Goal: Information Seeking & Learning: Check status

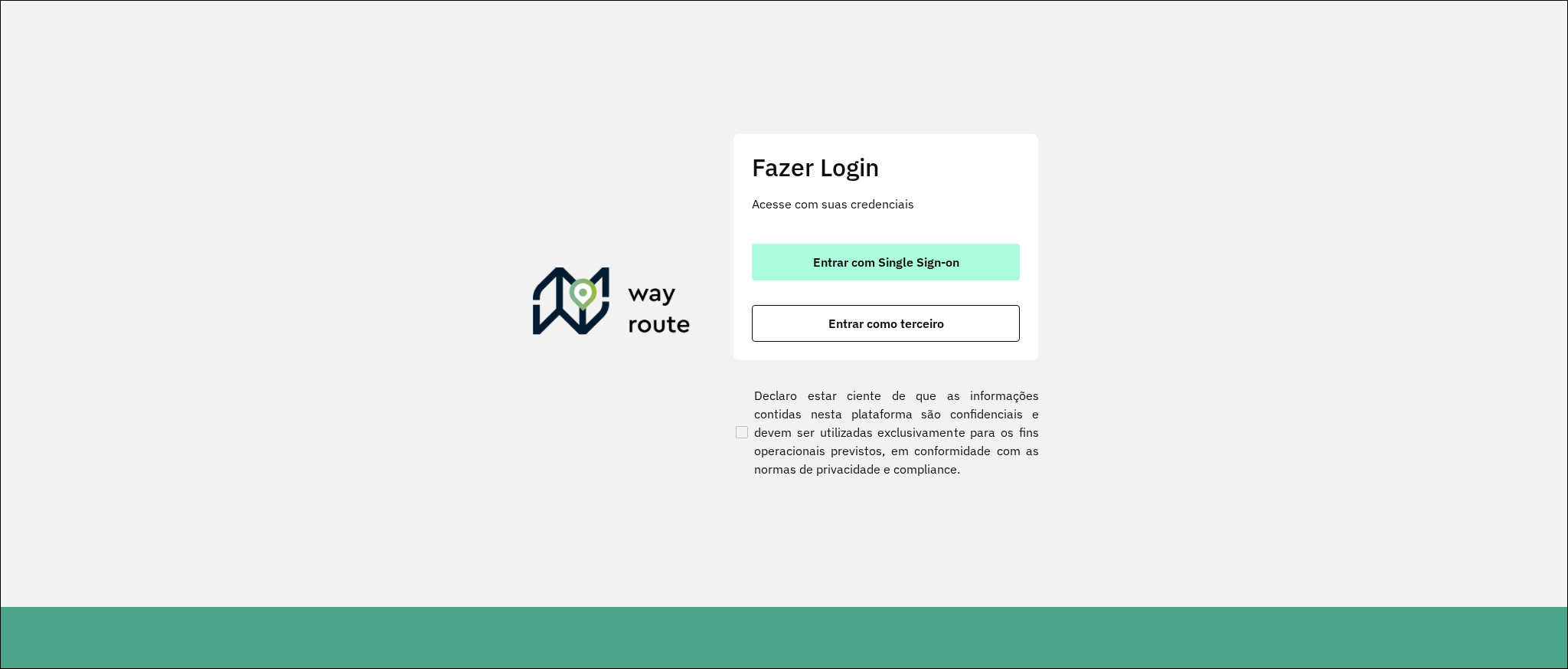
click at [934, 256] on span "Entrar com Single Sign-on" at bounding box center [886, 262] width 146 height 12
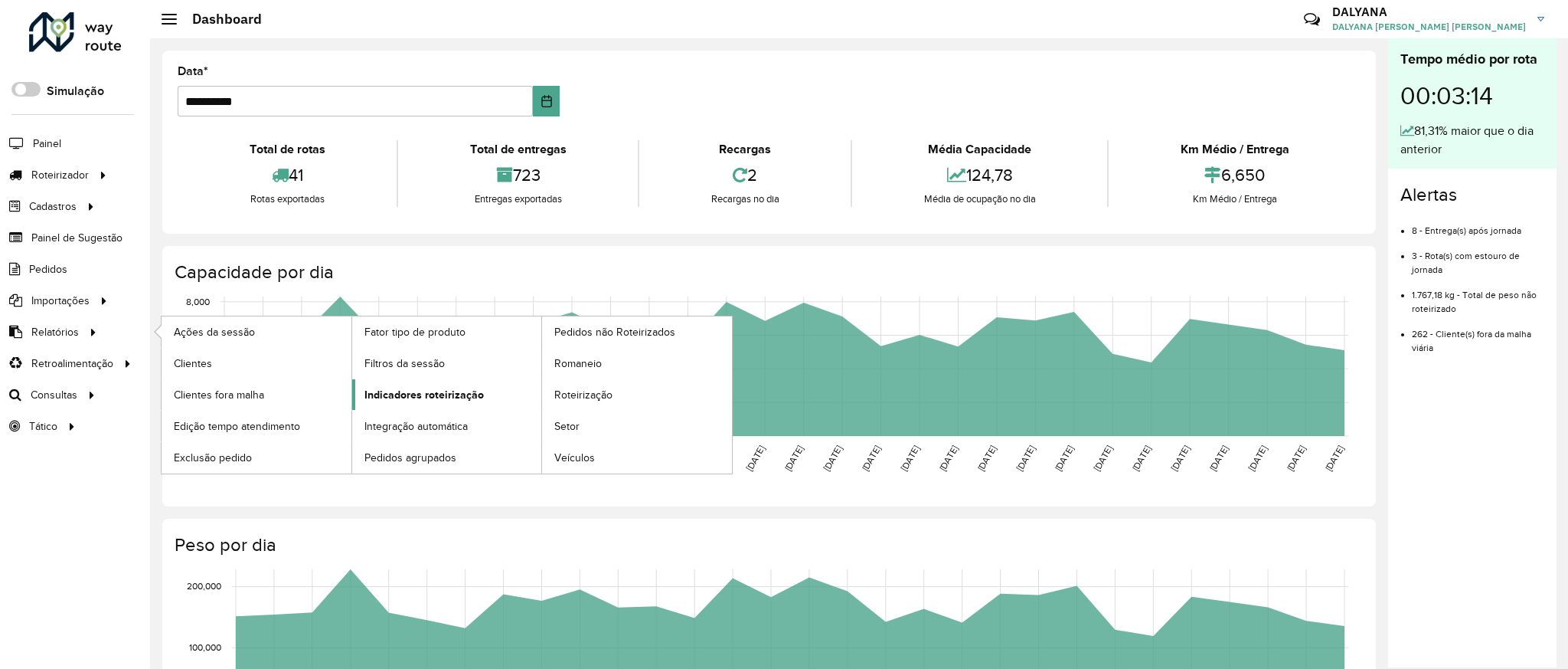
click at [432, 396] on span "Indicadores roteirização" at bounding box center [424, 394] width 120 height 16
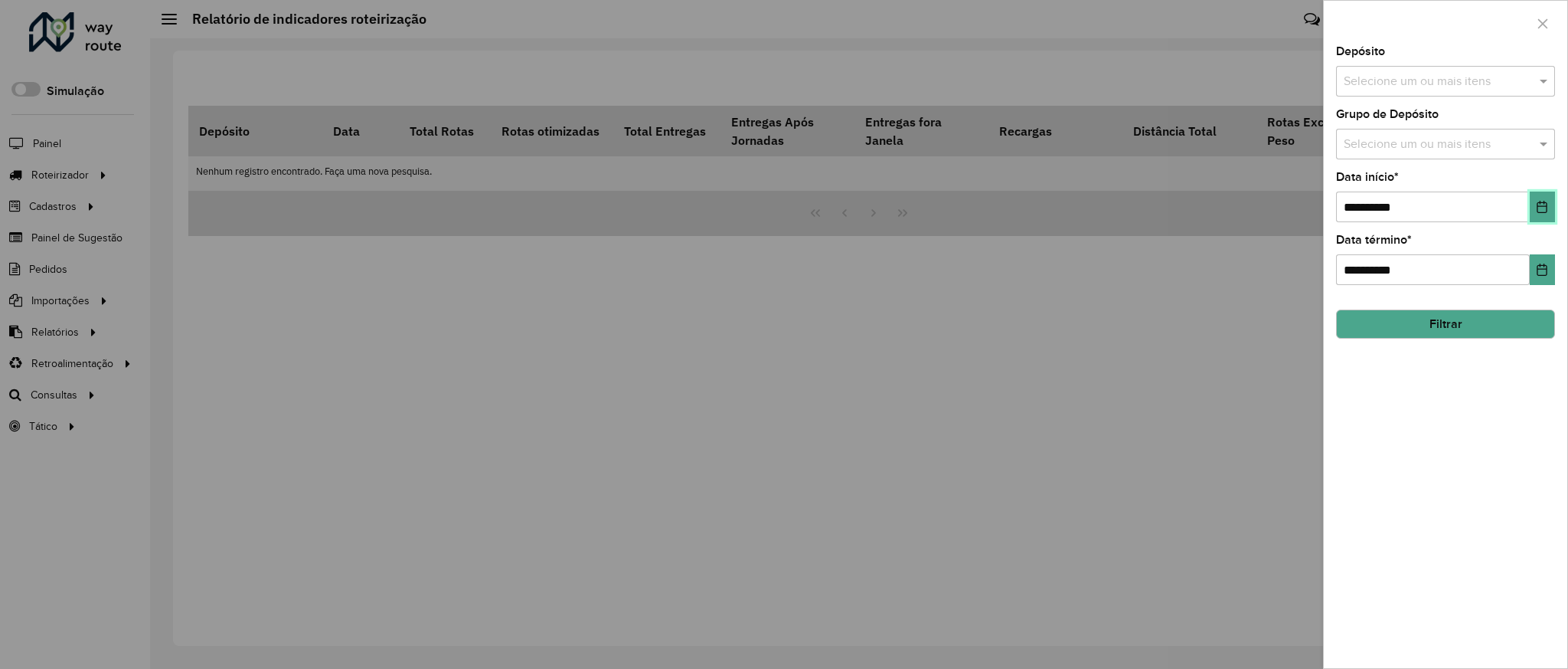
click at [1537, 207] on icon "Choose Date" at bounding box center [1542, 207] width 10 height 12
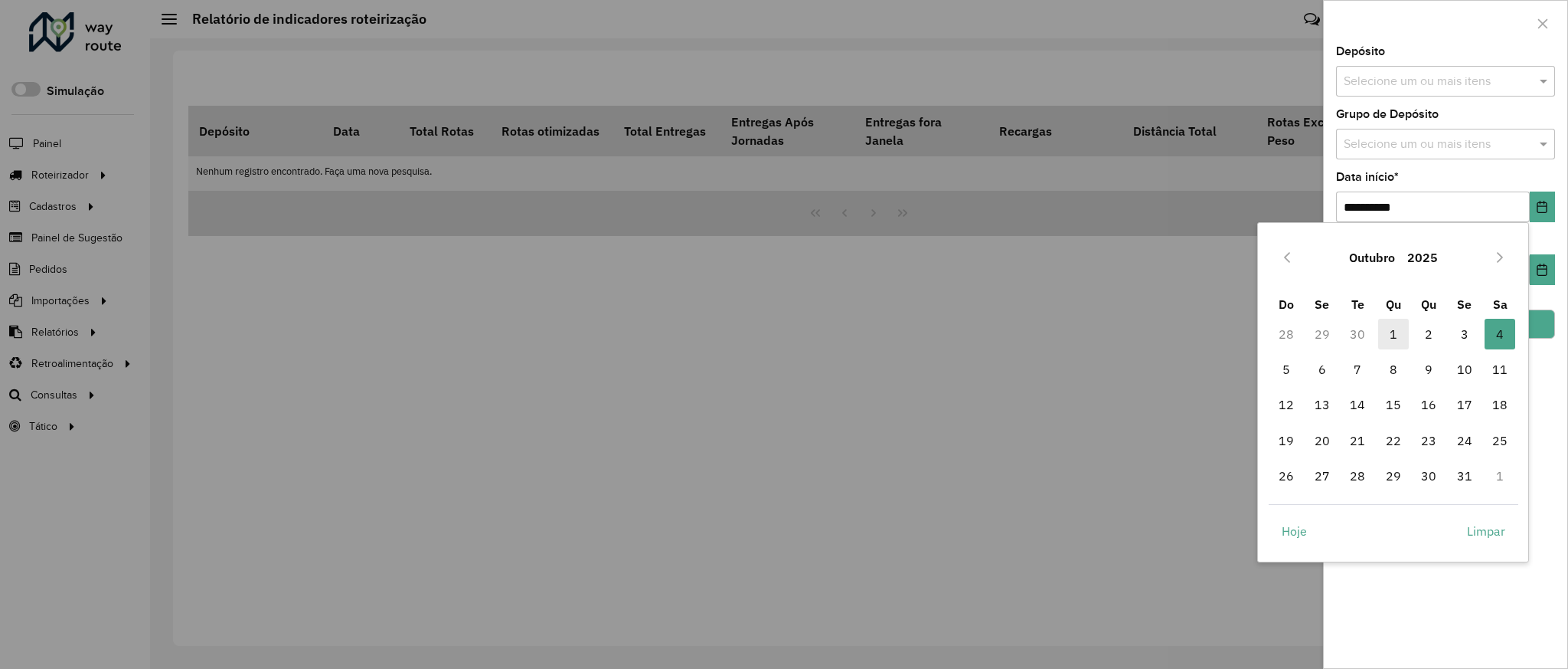
click at [1396, 326] on span "1" at bounding box center [1393, 333] width 31 height 31
type input "**********"
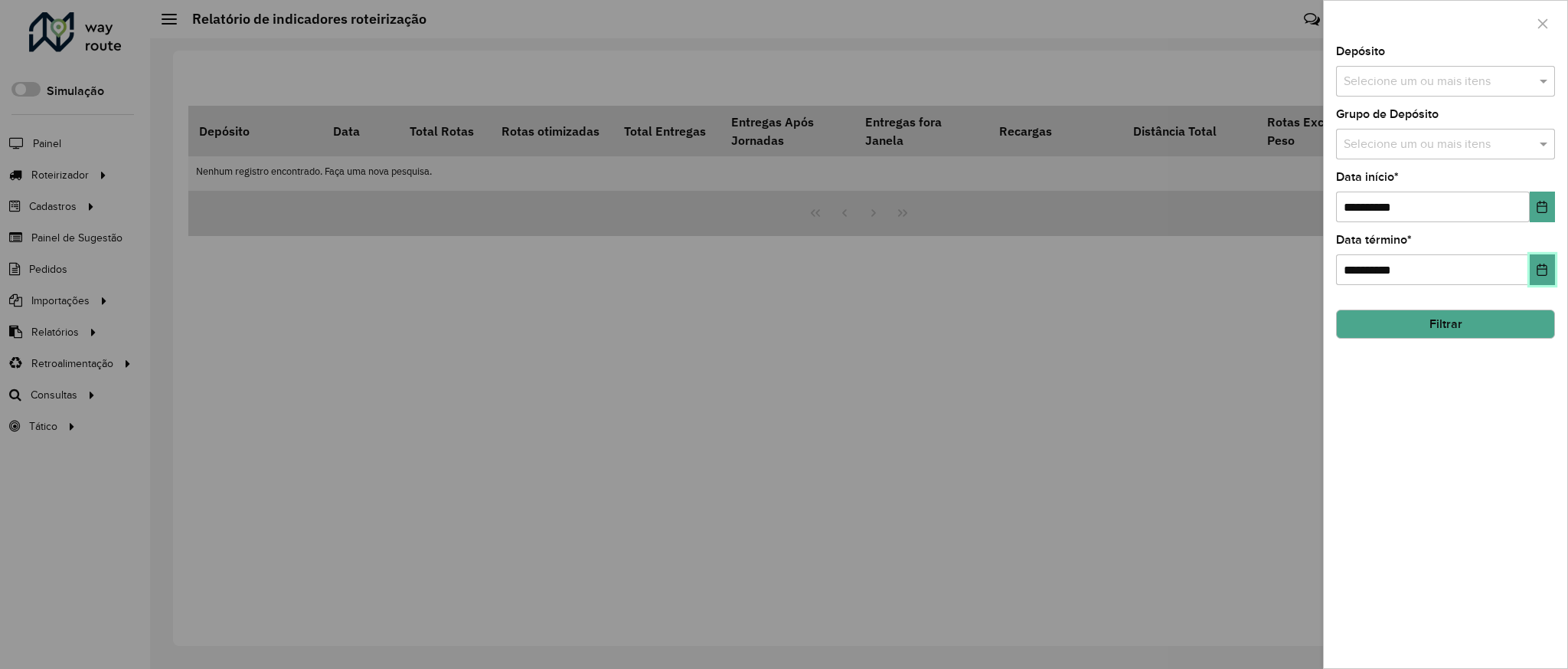
click at [1543, 265] on icon "Choose Date" at bounding box center [1541, 269] width 12 height 12
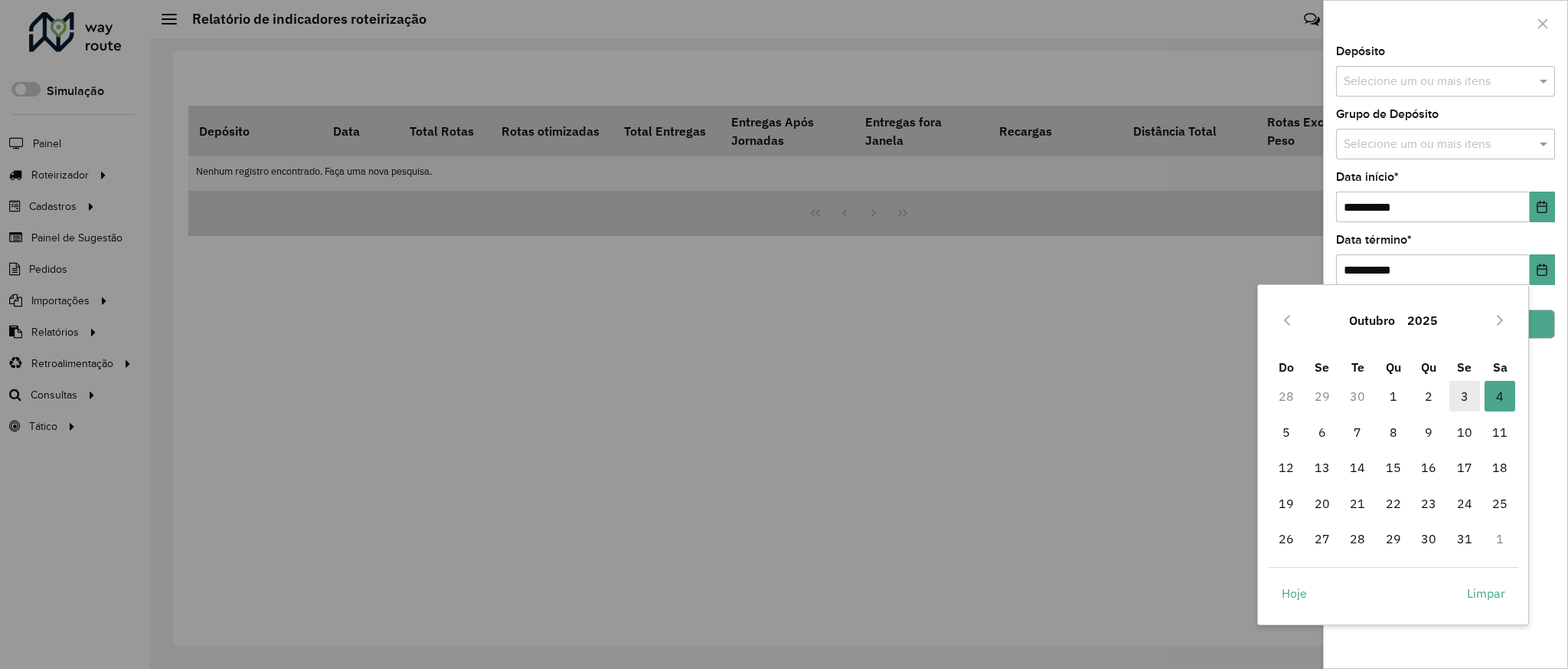
click at [1468, 396] on span "3" at bounding box center [1464, 396] width 31 height 31
type input "**********"
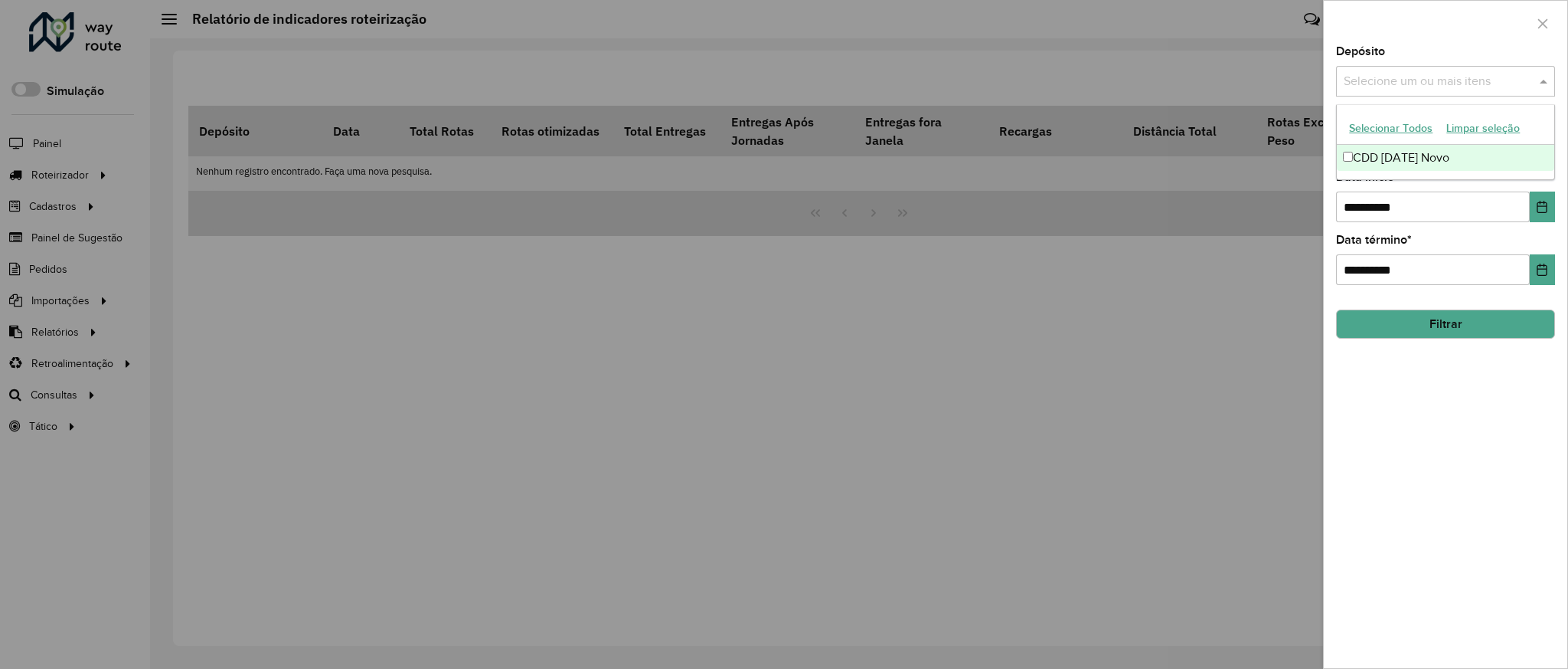
click at [1433, 83] on input "text" at bounding box center [1438, 82] width 196 height 18
click at [1404, 149] on div "CDD Natal Novo" at bounding box center [1444, 157] width 217 height 26
click at [1462, 329] on button "Filtrar" at bounding box center [1445, 323] width 219 height 29
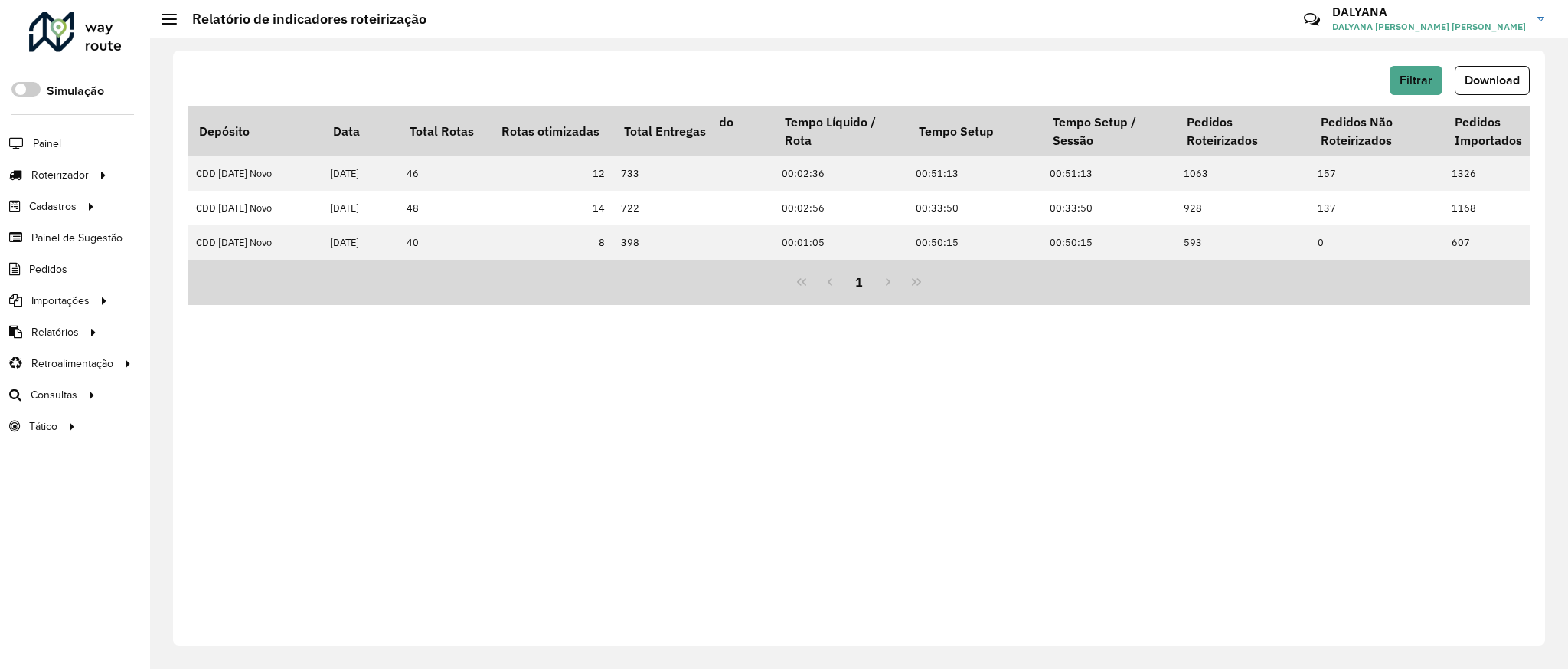
scroll to position [0, 4147]
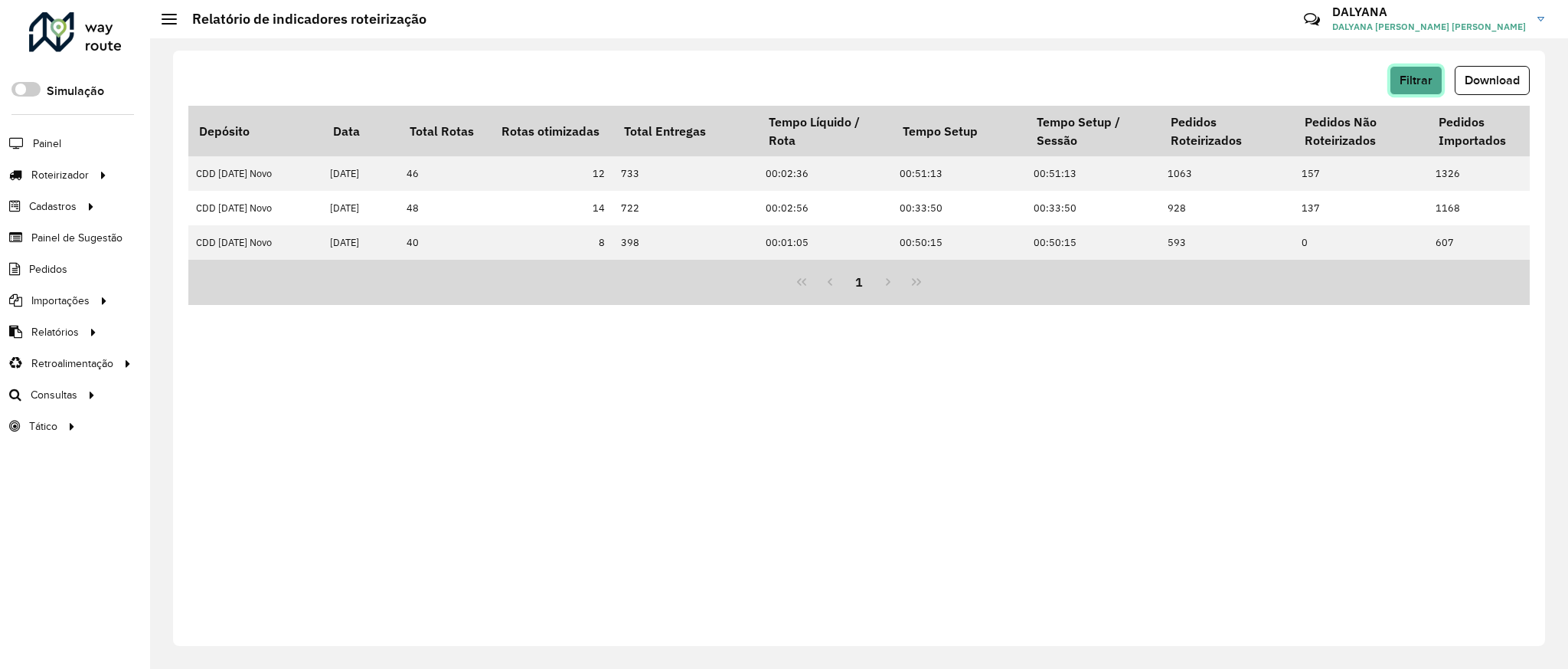
click at [1405, 78] on span "Filtrar" at bounding box center [1416, 80] width 33 height 13
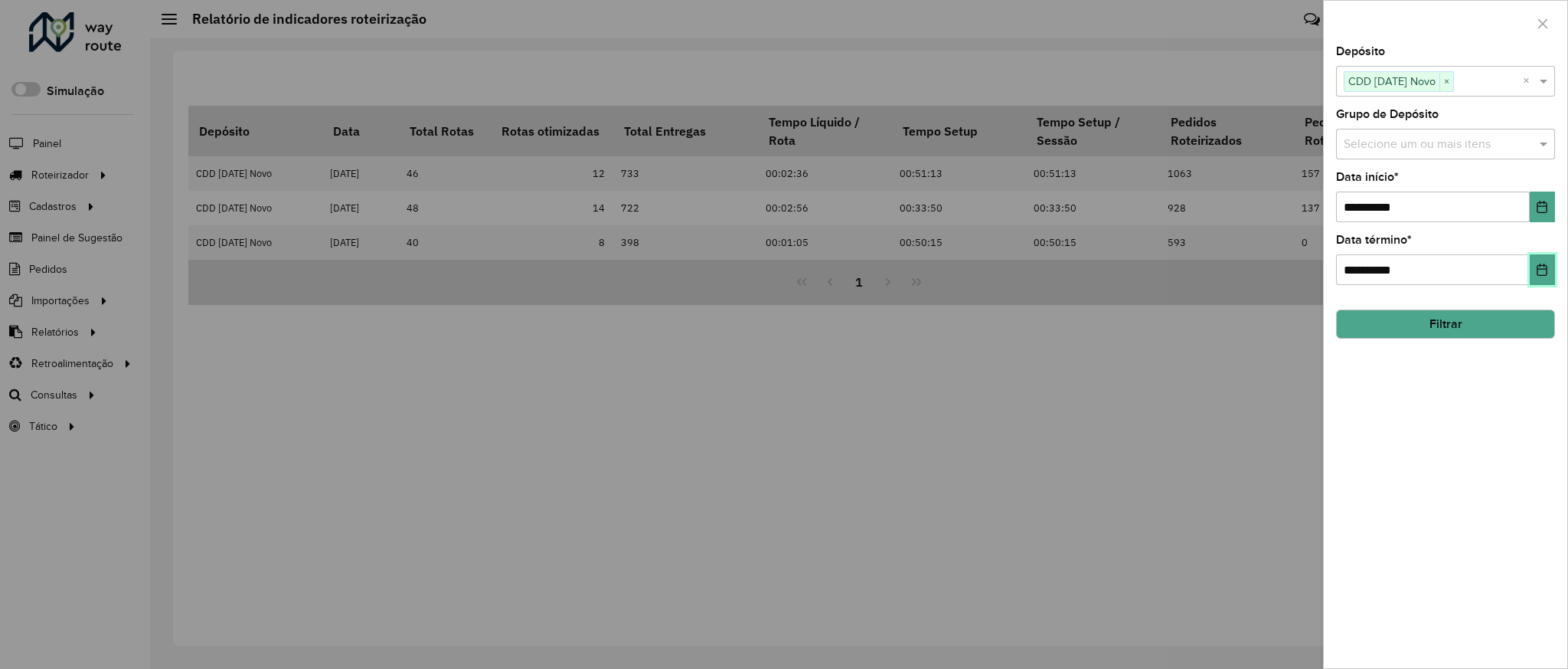
click at [1545, 268] on icon "Choose Date" at bounding box center [1542, 269] width 10 height 12
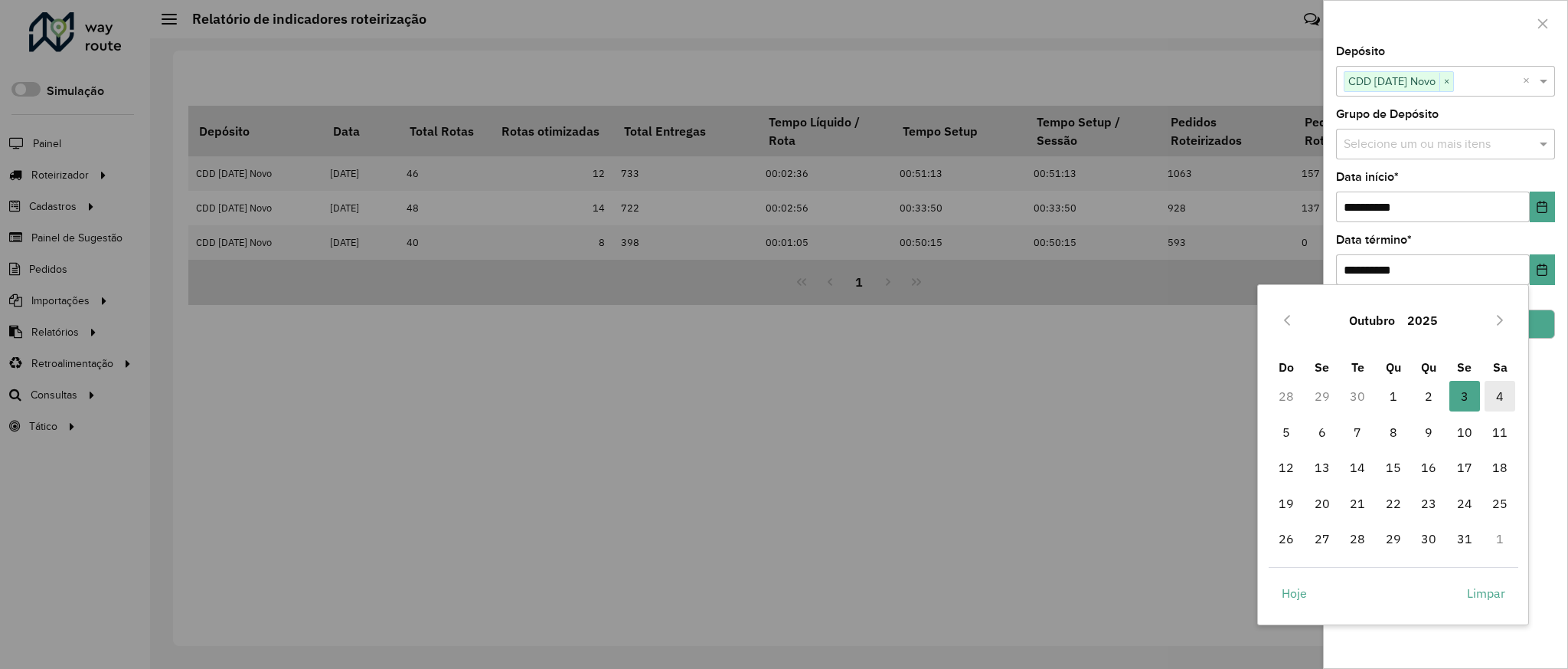
click at [1495, 399] on span "4" at bounding box center [1499, 396] width 31 height 31
type input "**********"
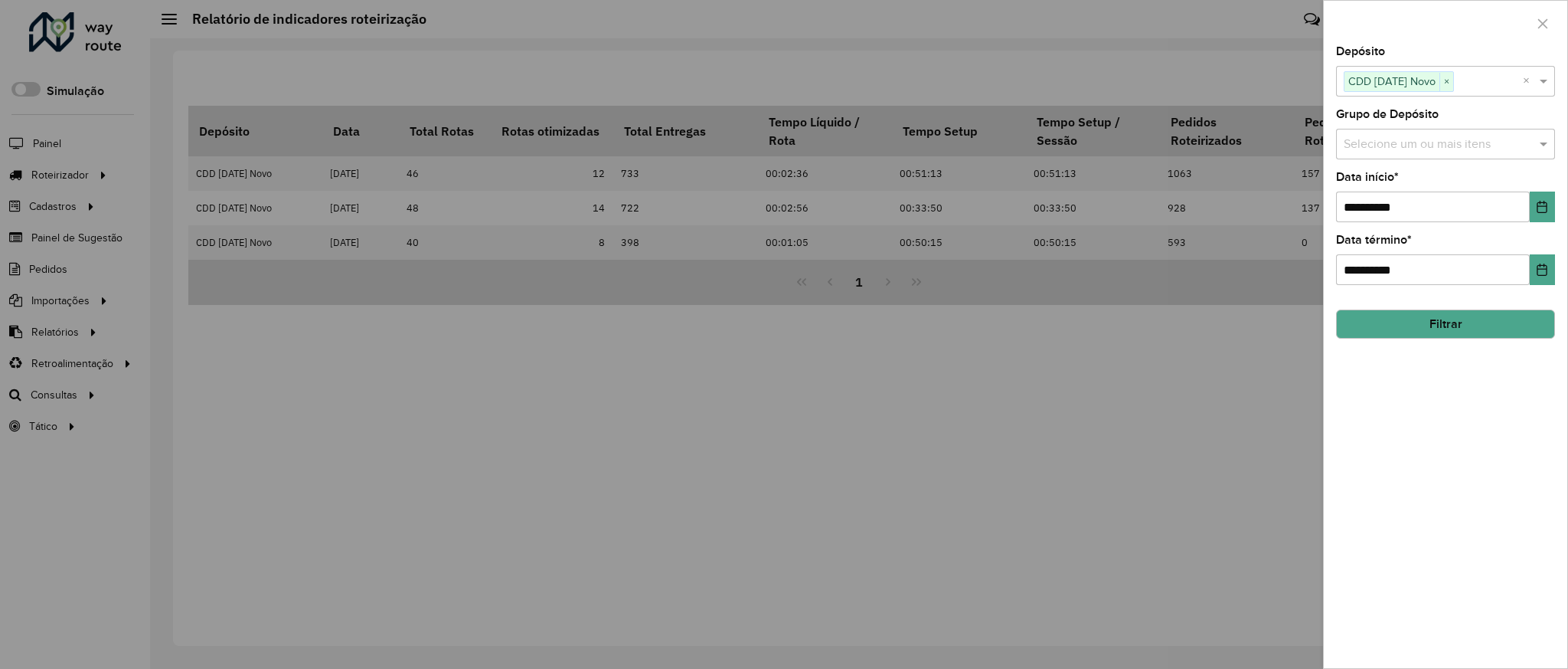
click at [1497, 320] on button "Filtrar" at bounding box center [1445, 323] width 219 height 29
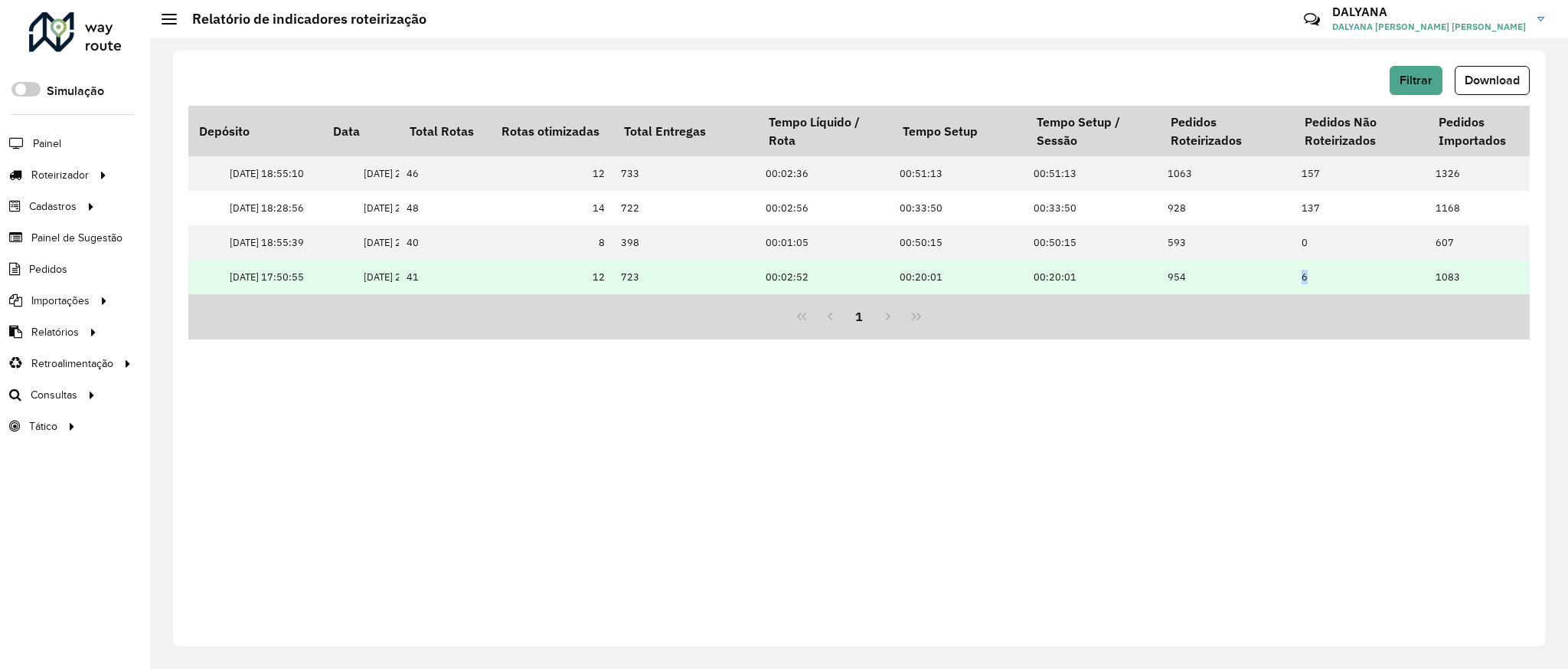
drag, startPoint x: 1262, startPoint y: 293, endPoint x: 1306, endPoint y: 293, distance: 44.0
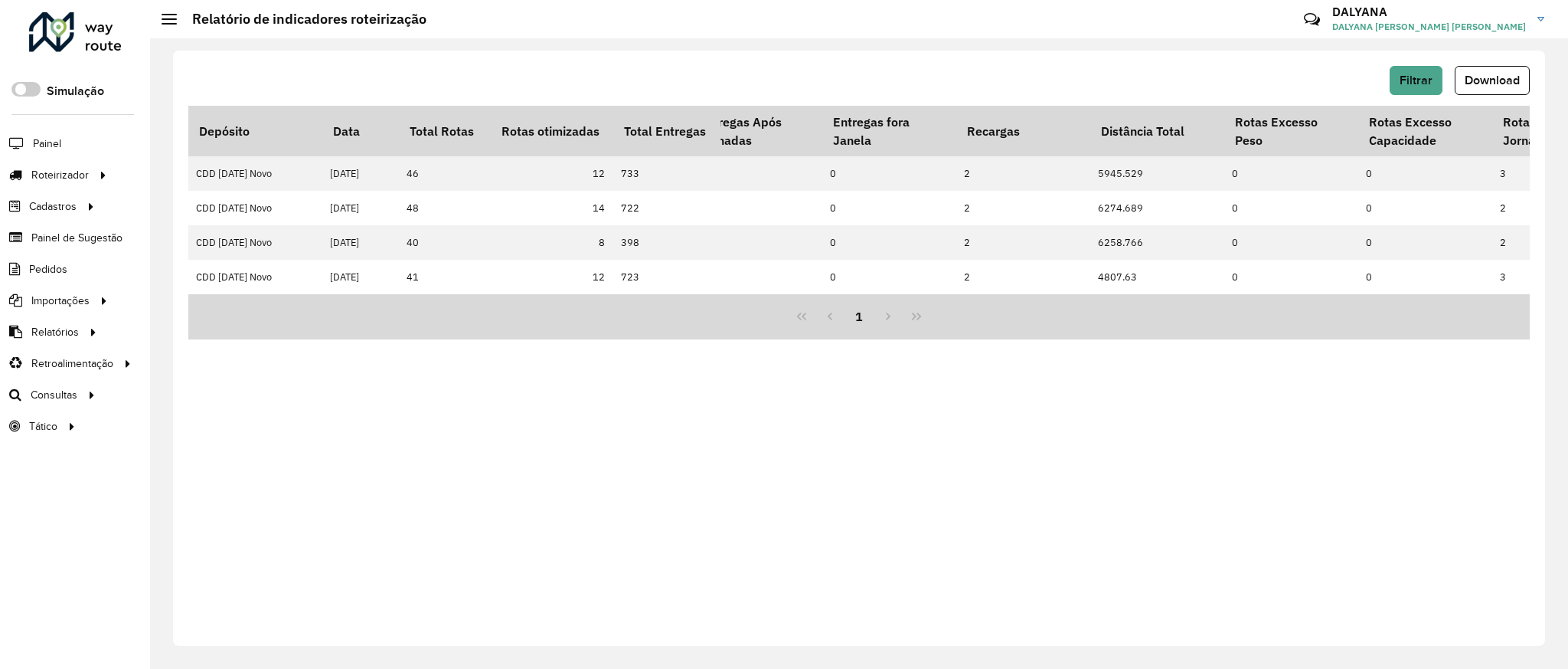
scroll to position [0, 0]
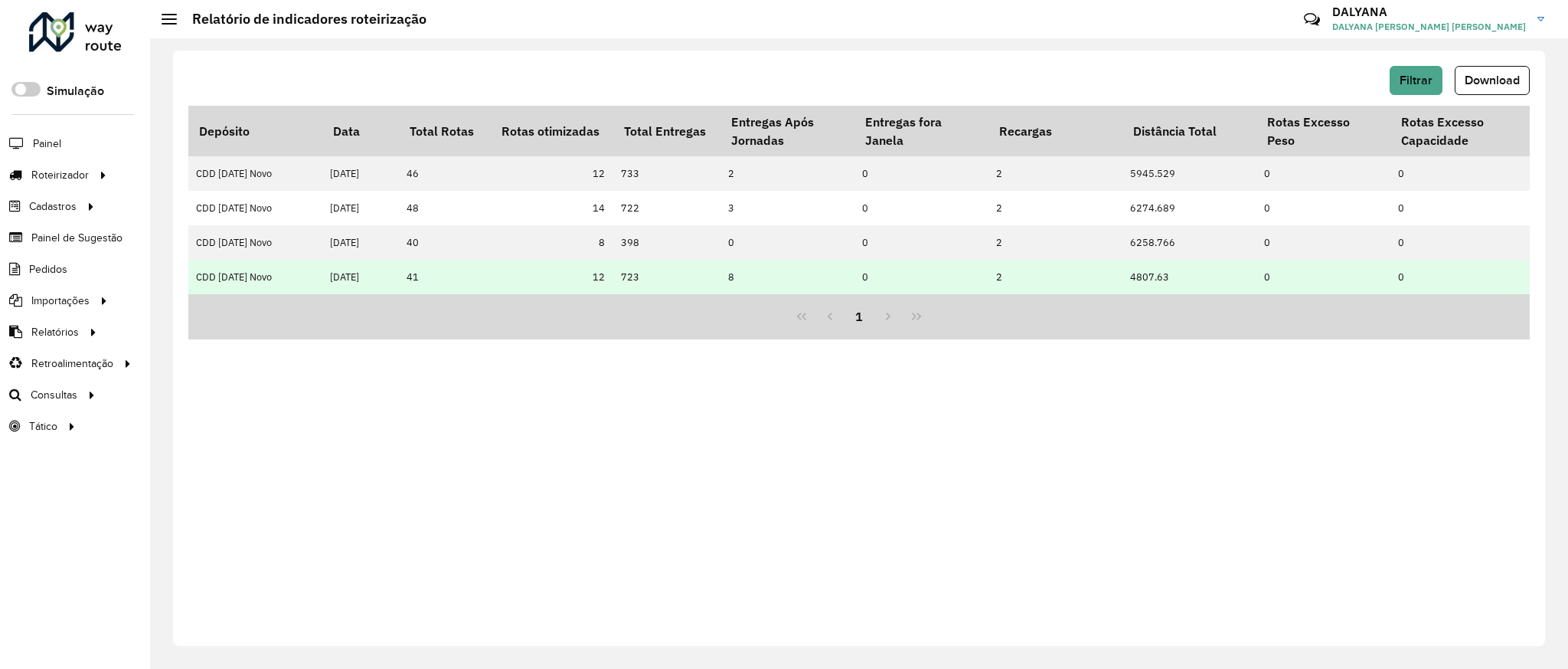
click at [598, 278] on td "12" at bounding box center [551, 276] width 122 height 34
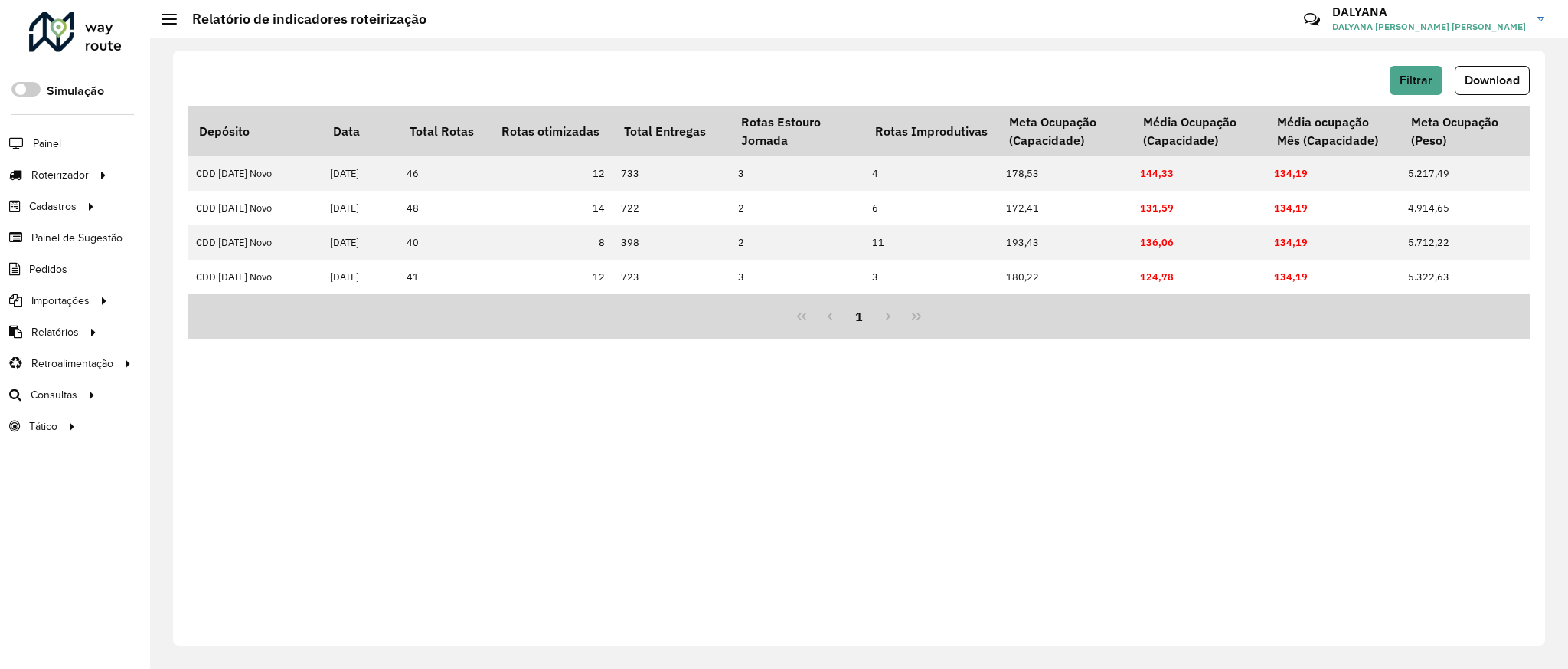
scroll to position [0, 768]
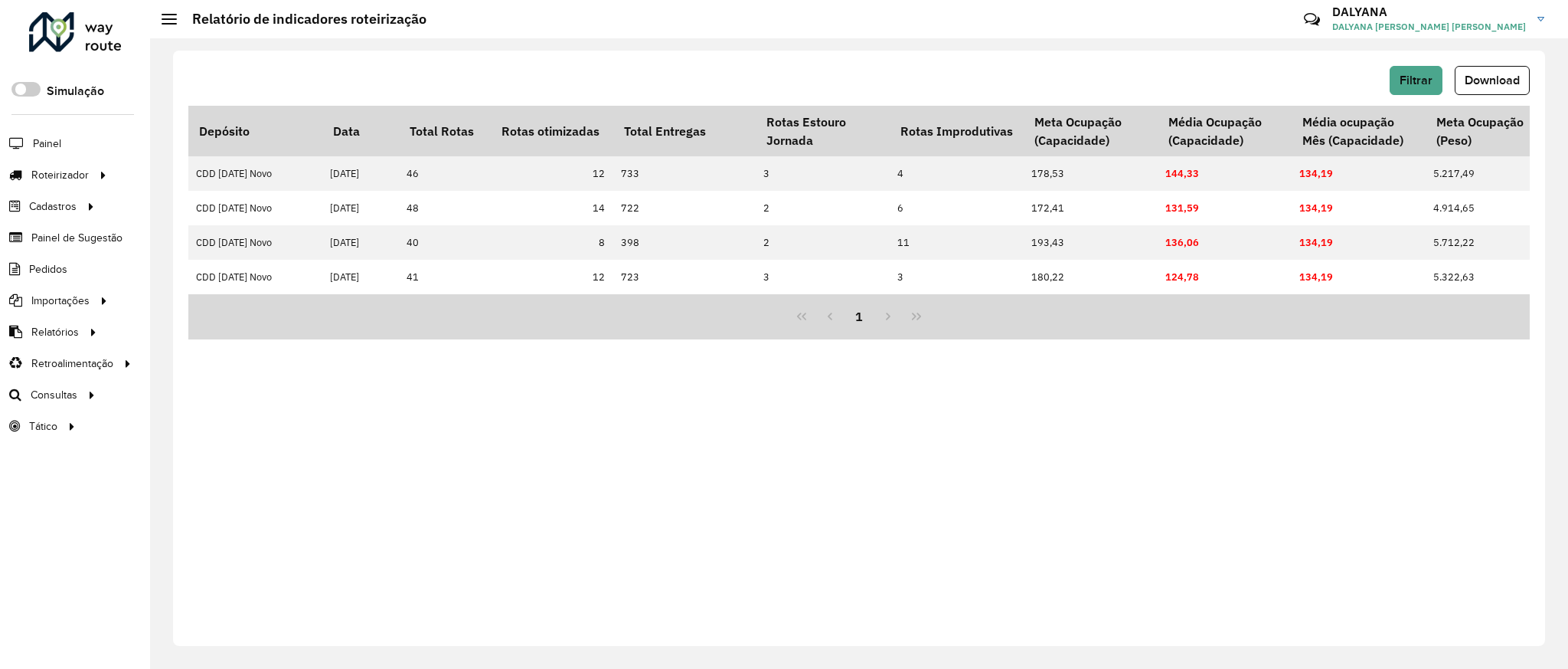
click at [1144, 376] on div "Filtrar Download Depósito Data Total Rotas Rotas otimizadas Total Entregas Entr…" at bounding box center [859, 348] width 1372 height 595
click at [1492, 86] on span "Download" at bounding box center [1492, 80] width 55 height 13
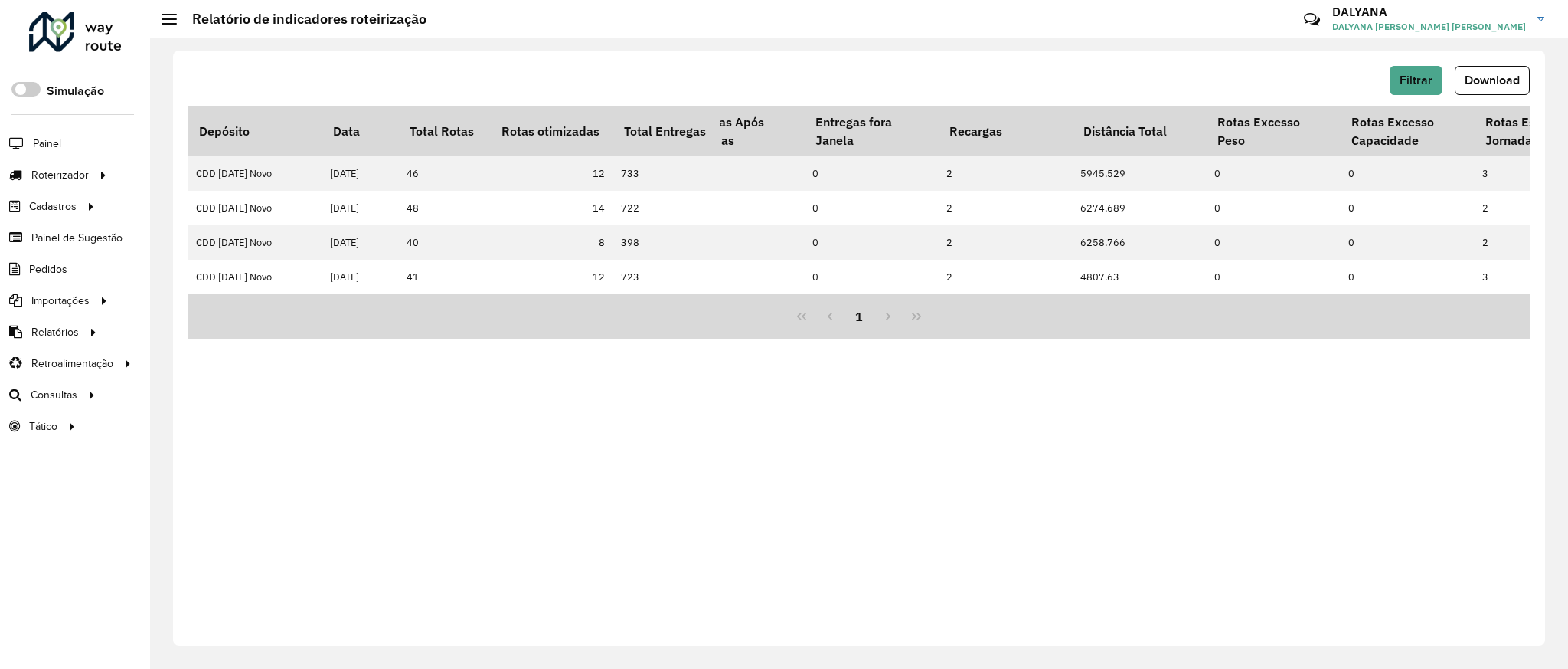
scroll to position [0, 0]
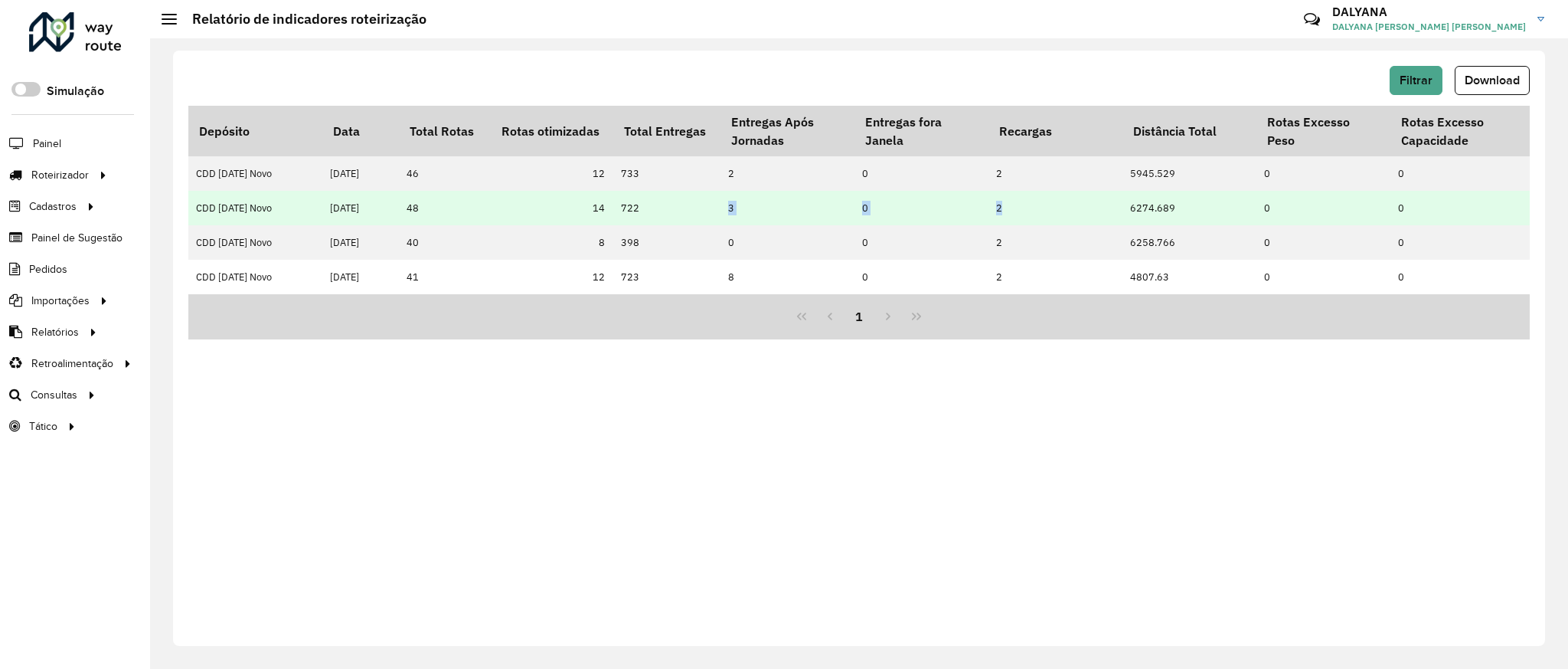
drag, startPoint x: 723, startPoint y: 207, endPoint x: 1014, endPoint y: 205, distance: 291.0
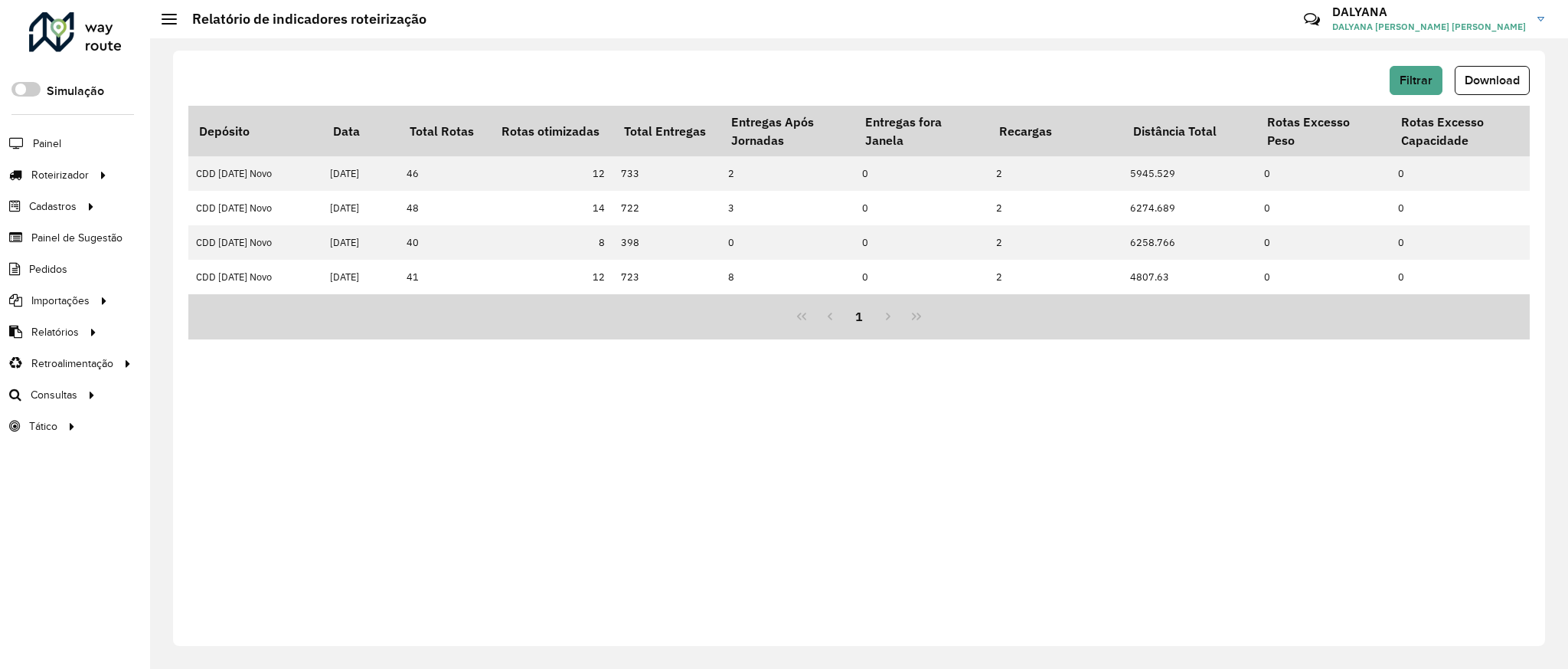
click at [822, 411] on div "Filtrar Download Depósito Data Total Rotas Rotas otimizadas Total Entregas Entr…" at bounding box center [859, 348] width 1372 height 595
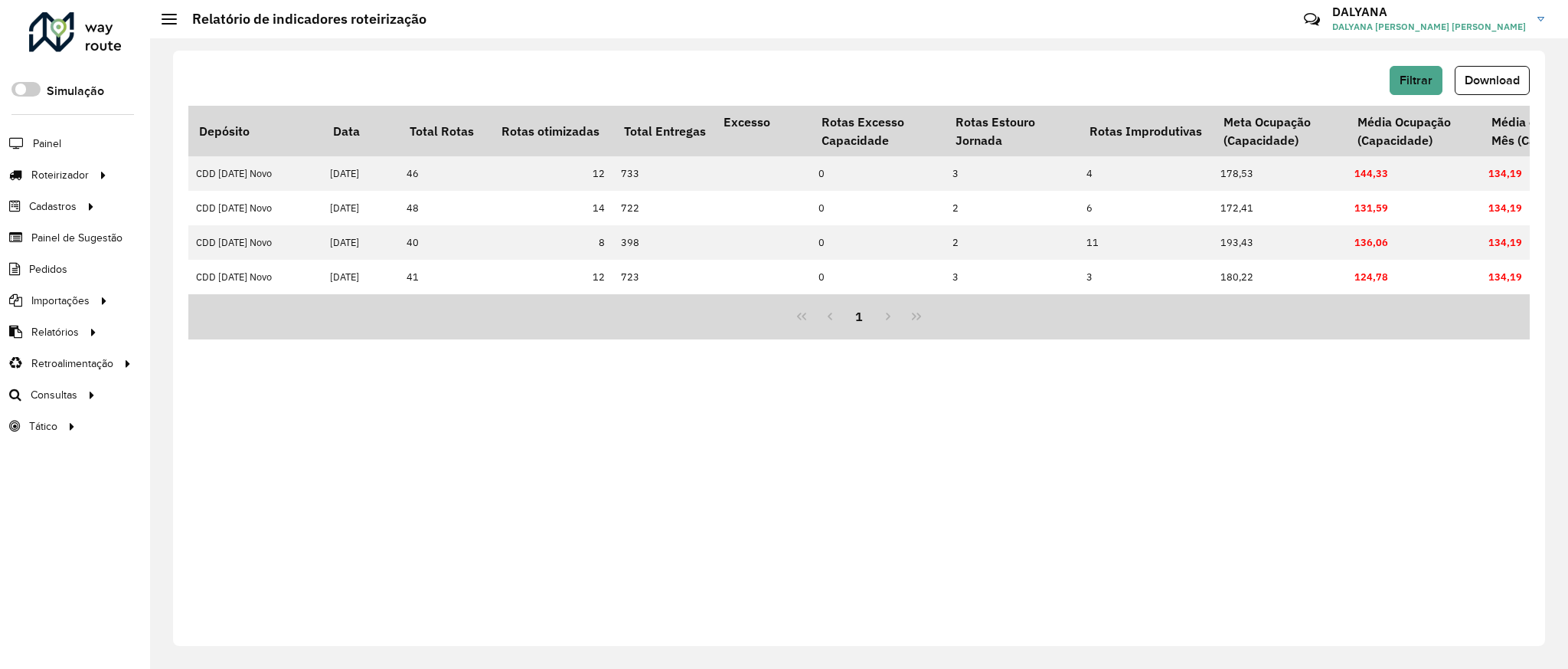
scroll to position [0, 585]
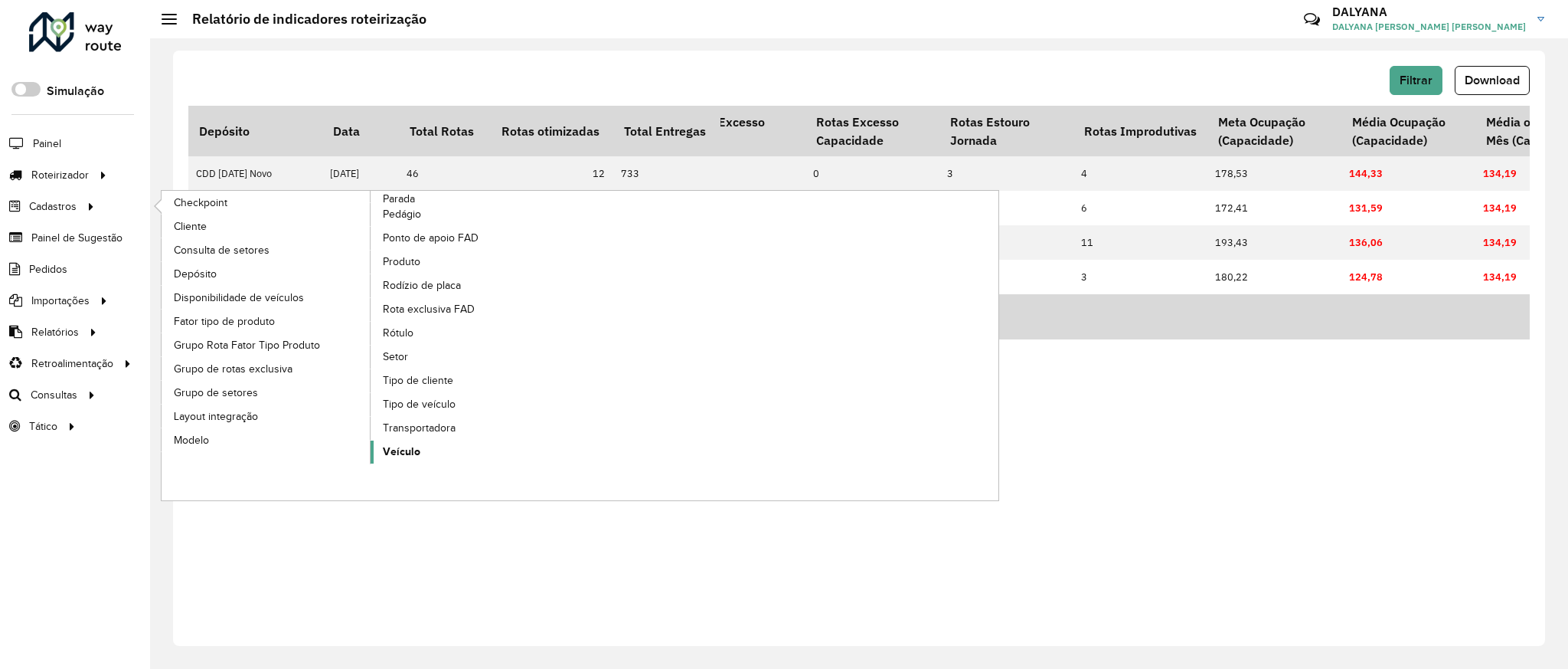
click at [407, 460] on span "Veículo" at bounding box center [401, 451] width 37 height 16
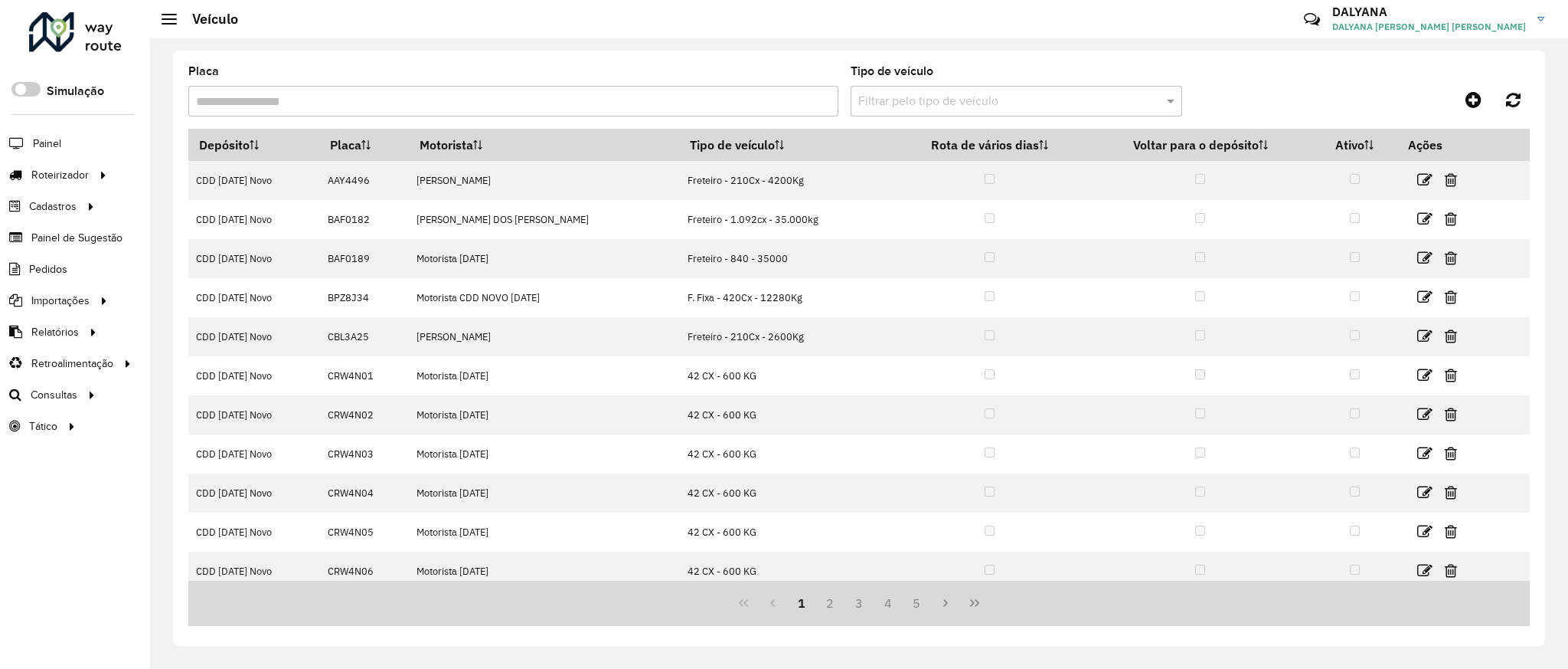
click at [660, 96] on input "Placa" at bounding box center [513, 101] width 650 height 31
paste input "*******"
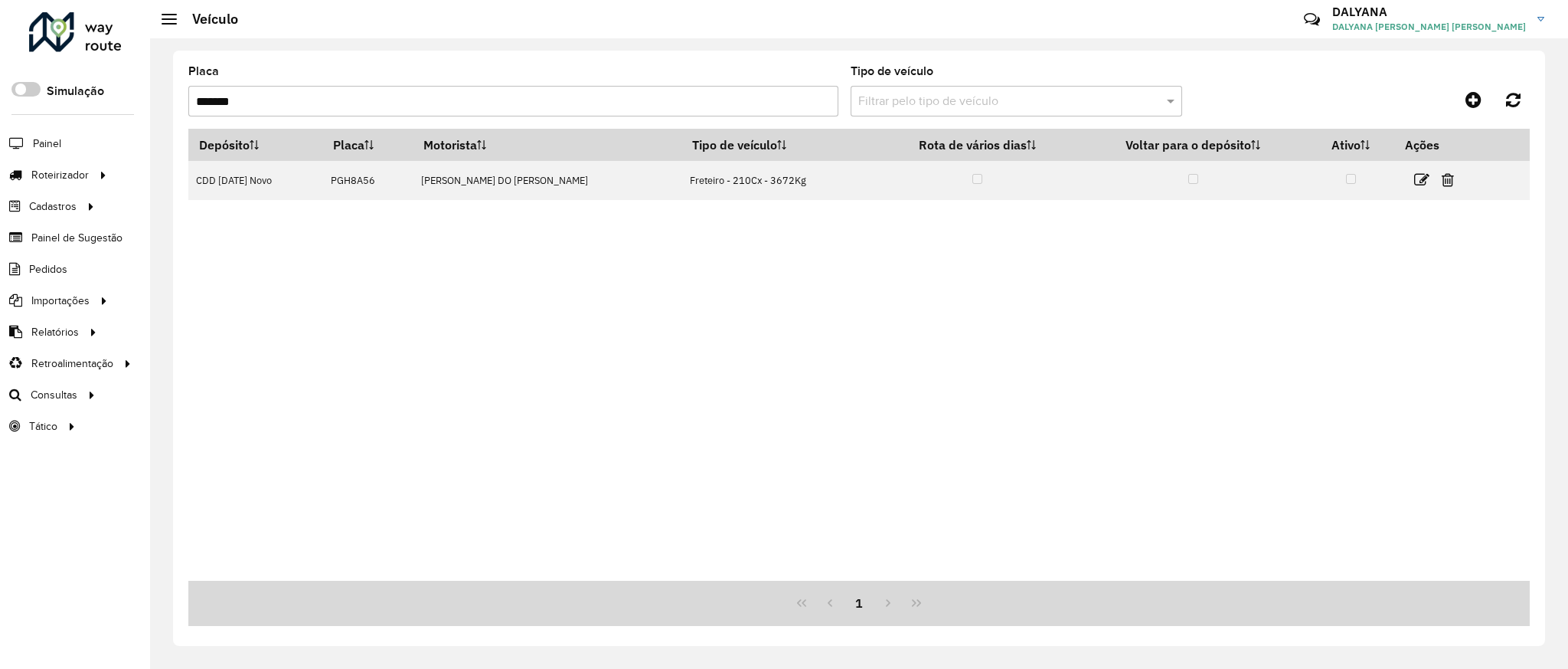
click at [359, 106] on input "*******" at bounding box center [513, 101] width 650 height 31
paste input "text"
click at [355, 103] on input "*******" at bounding box center [513, 101] width 650 height 31
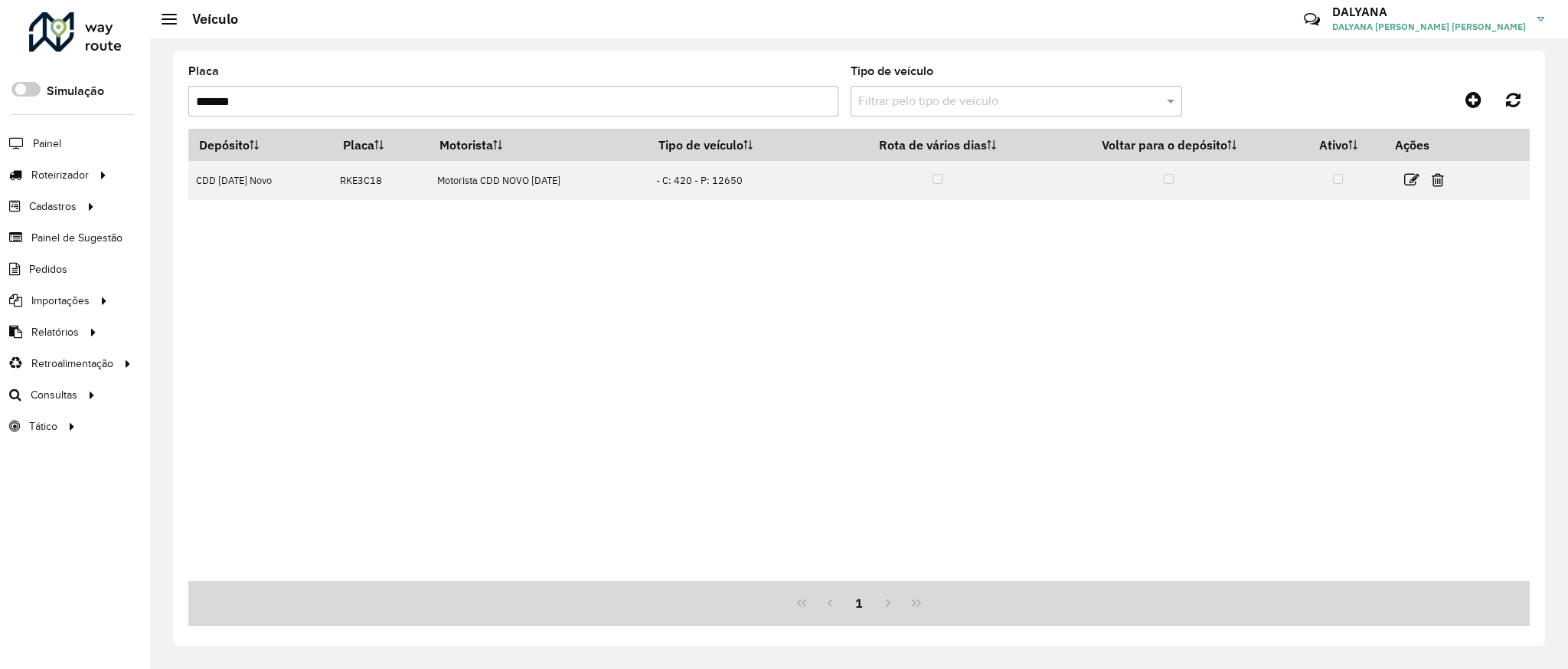
paste input "text"
type input "*******"
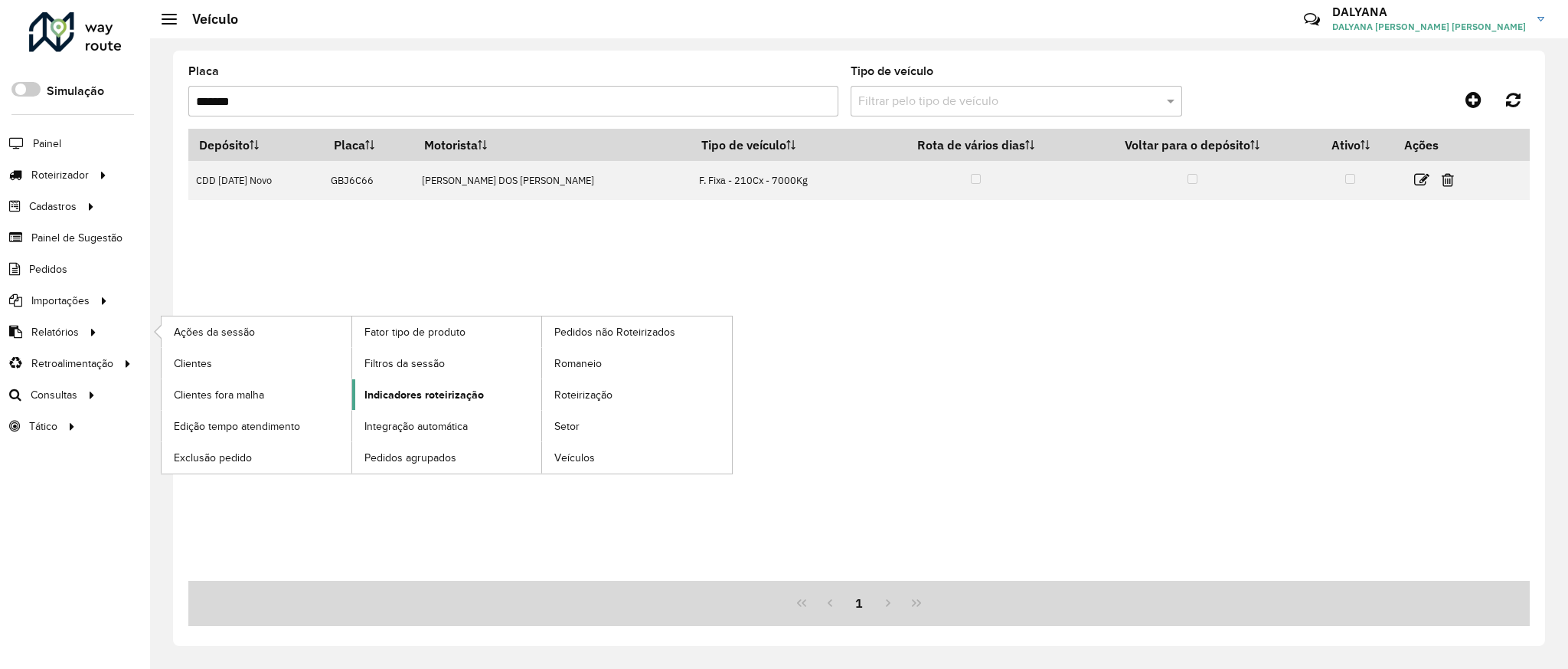
click at [457, 396] on span "Indicadores roteirização" at bounding box center [424, 394] width 120 height 16
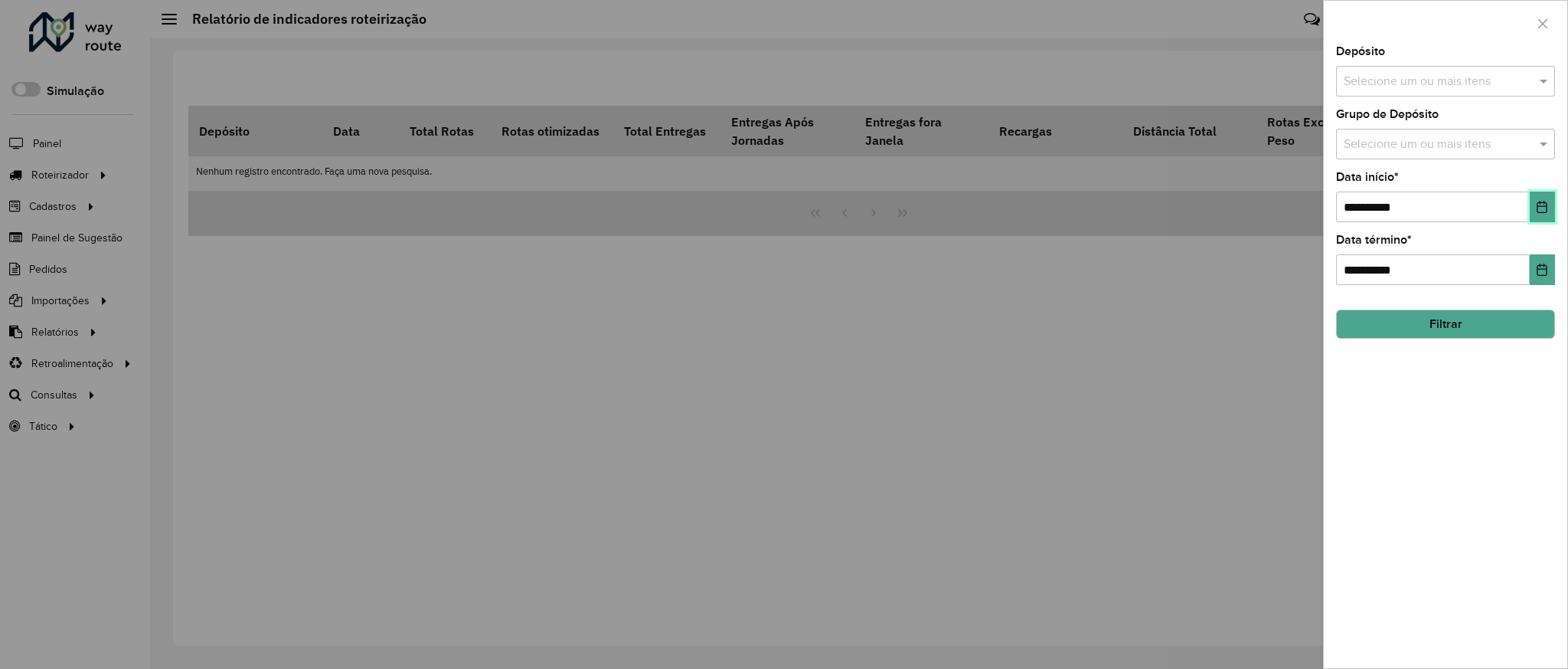
click at [1536, 206] on icon "Choose Date" at bounding box center [1541, 207] width 12 height 12
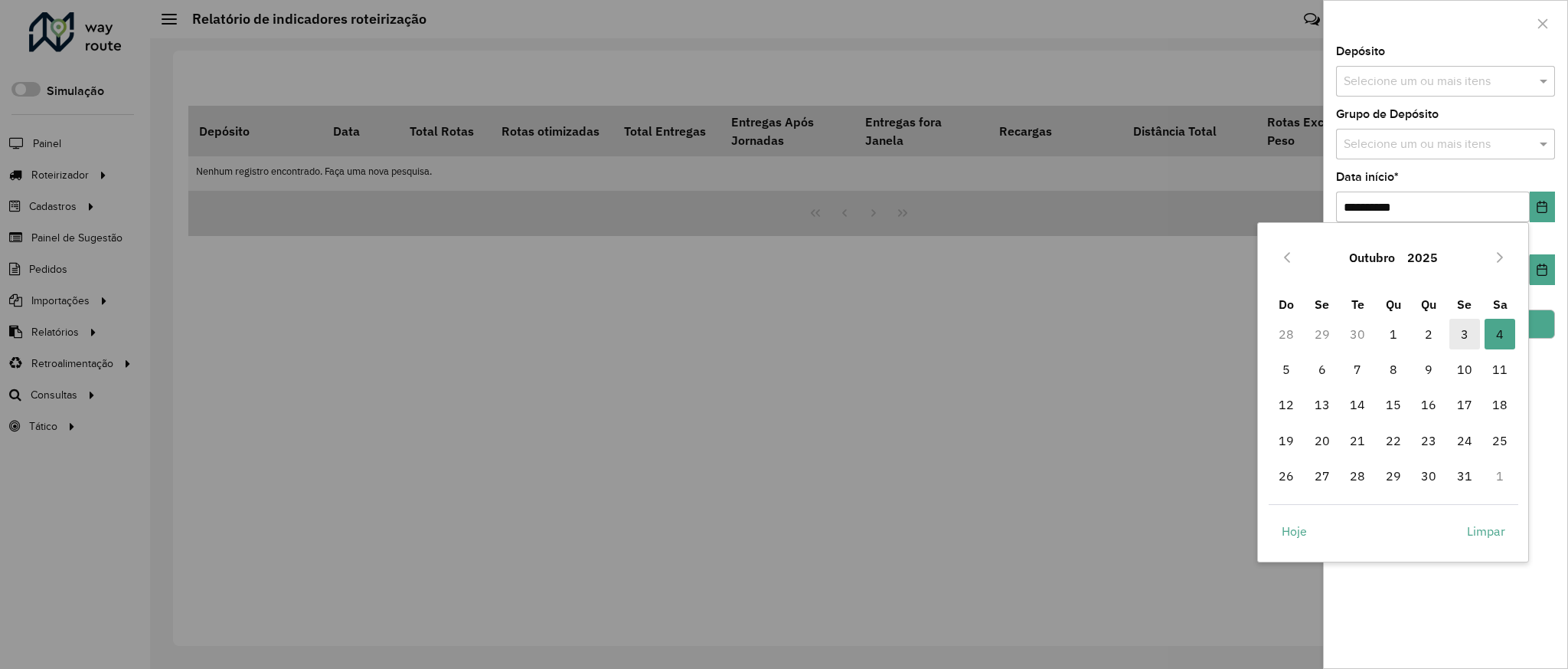
click at [1459, 340] on span "3" at bounding box center [1464, 333] width 31 height 31
type input "**********"
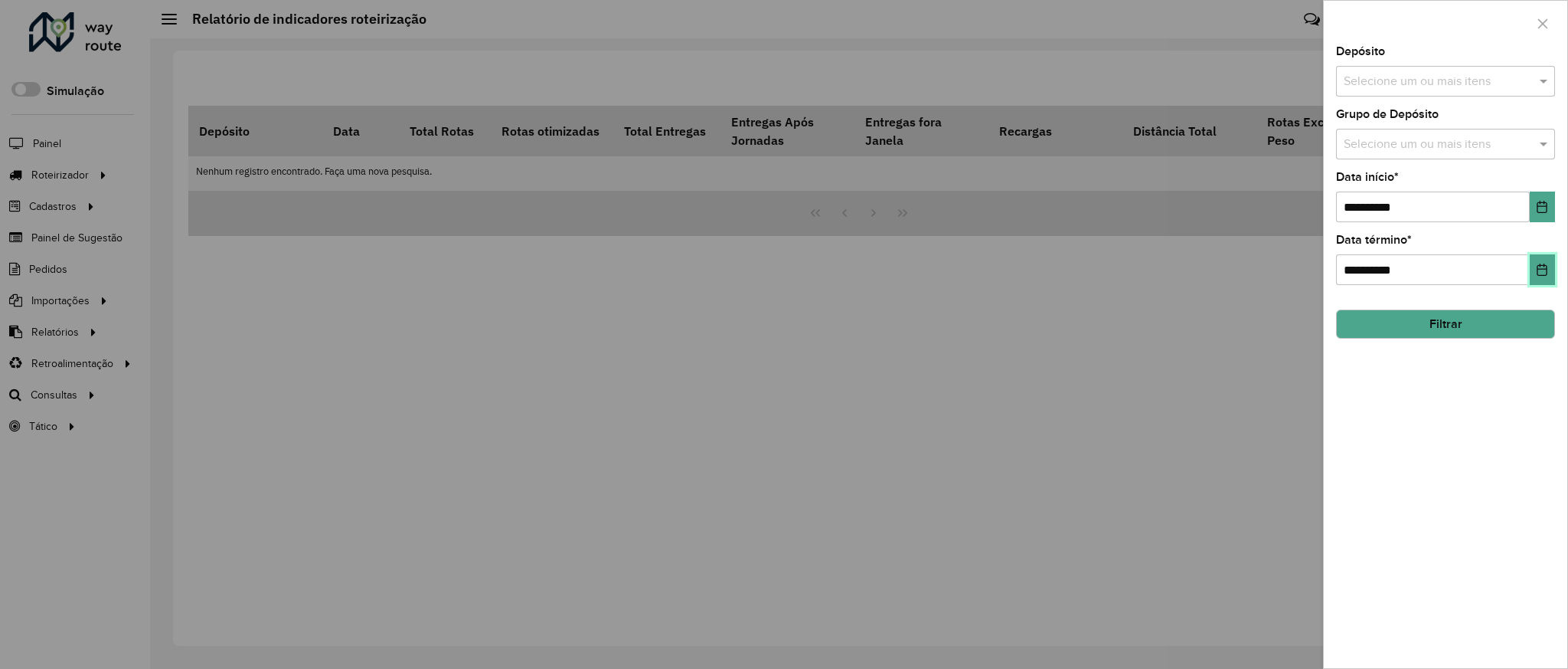
click at [1541, 271] on icon "Choose Date" at bounding box center [1541, 269] width 12 height 12
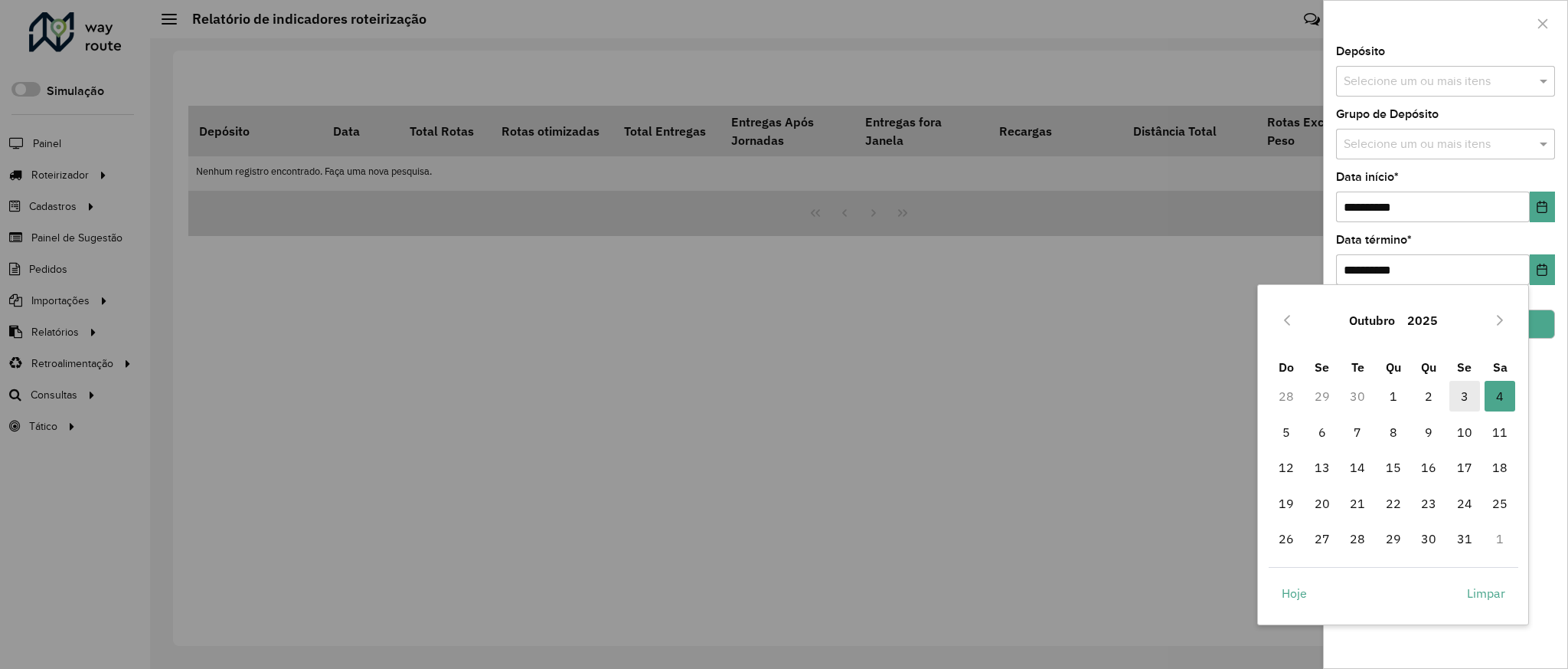
click at [1470, 396] on span "3" at bounding box center [1464, 396] width 31 height 31
type input "**********"
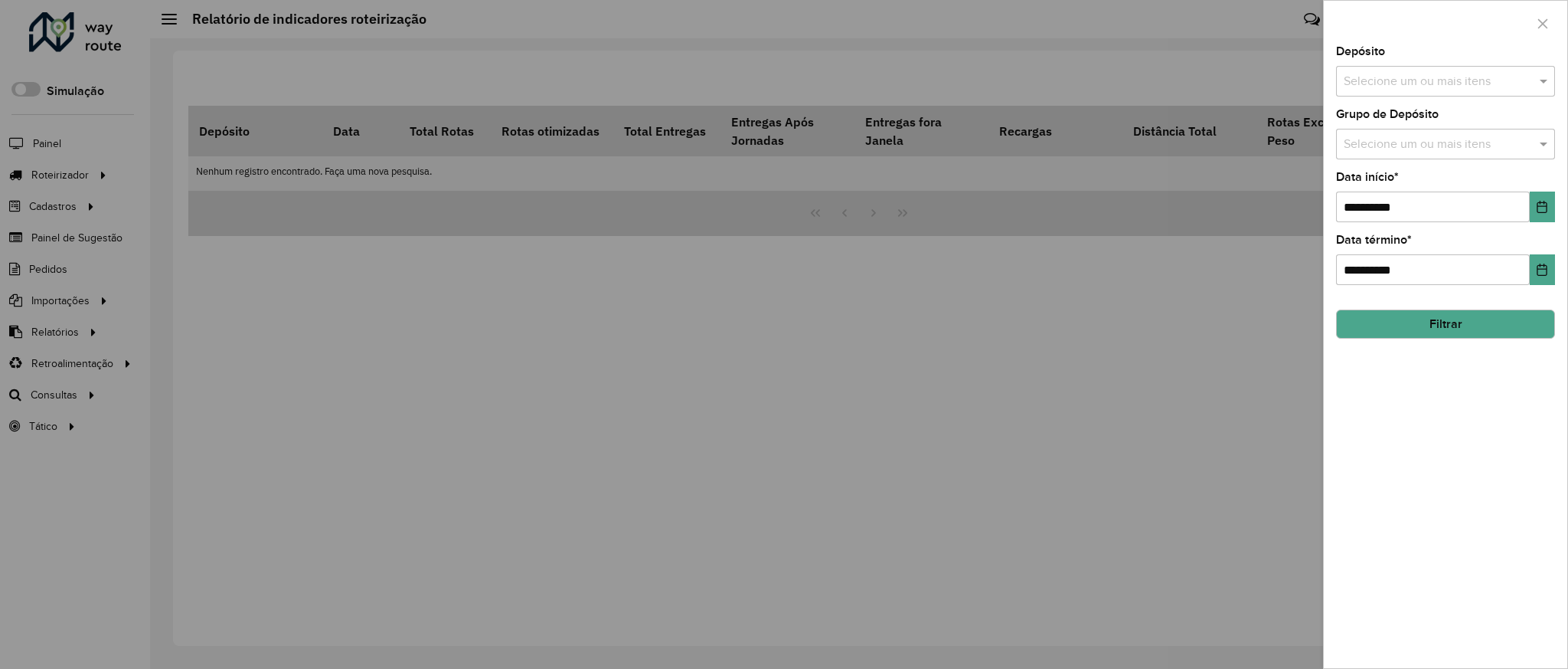
click at [1461, 77] on input "text" at bounding box center [1438, 82] width 196 height 18
click at [1396, 160] on div "CDD Natal Novo" at bounding box center [1444, 157] width 217 height 26
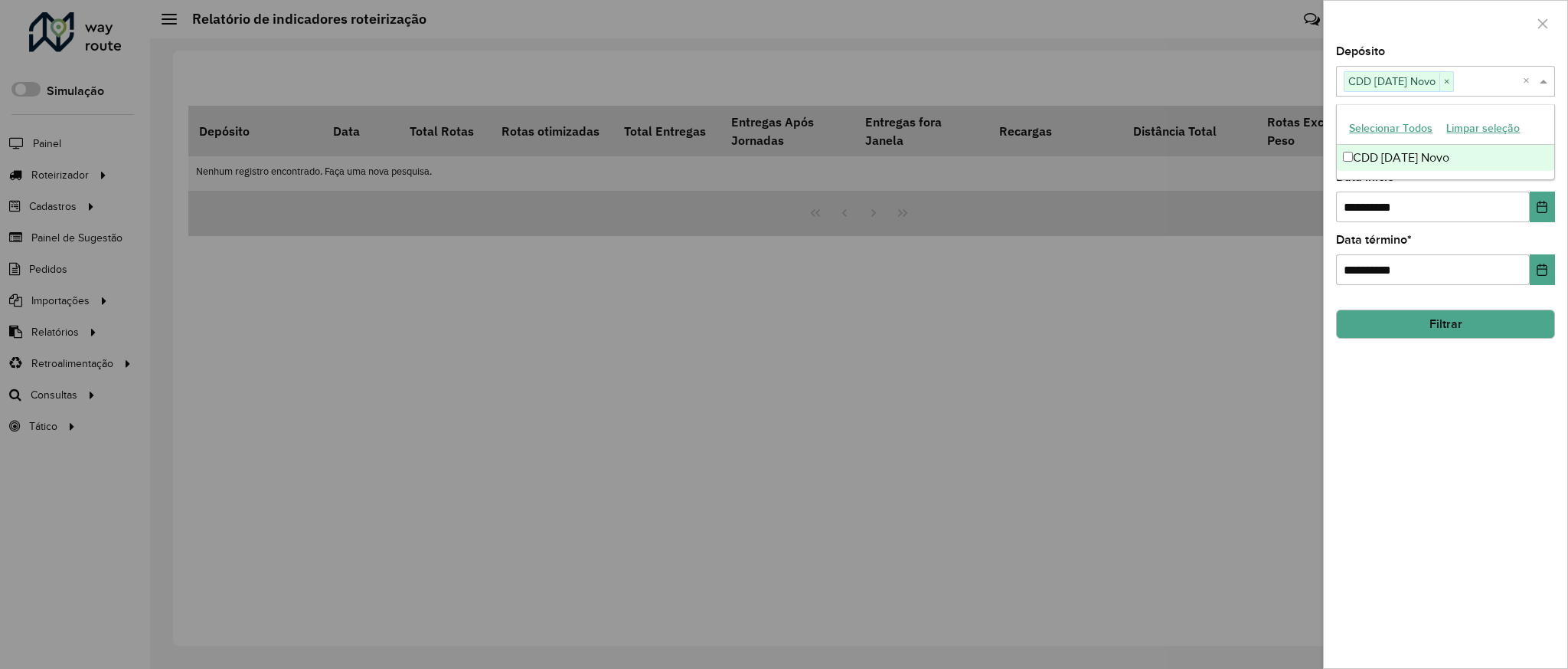
click at [1458, 322] on button "Filtrar" at bounding box center [1445, 323] width 219 height 29
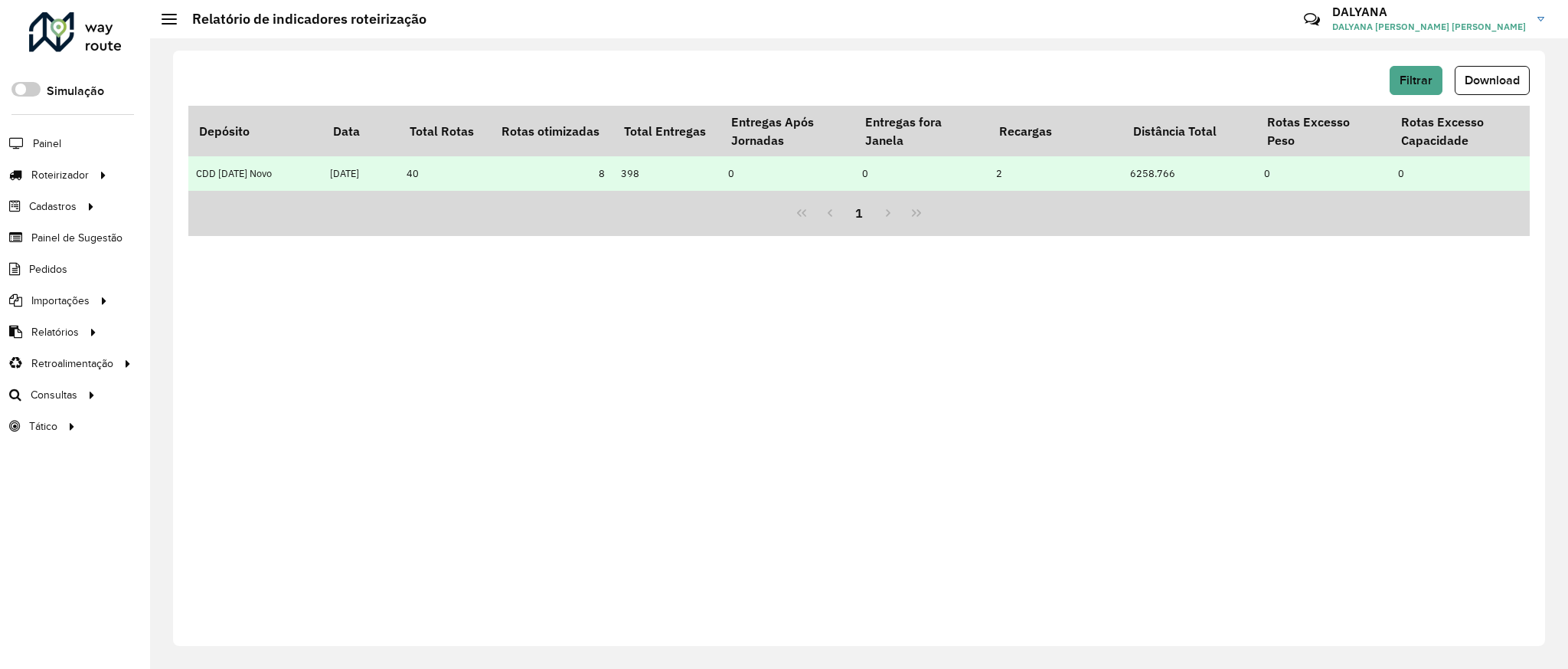
drag, startPoint x: 497, startPoint y: 191, endPoint x: 527, endPoint y: 191, distance: 30.0
click at [527, 191] on td "8" at bounding box center [551, 173] width 122 height 34
drag, startPoint x: 499, startPoint y: 191, endPoint x: 537, endPoint y: 191, distance: 38.0
click at [537, 191] on td "8" at bounding box center [551, 173] width 122 height 34
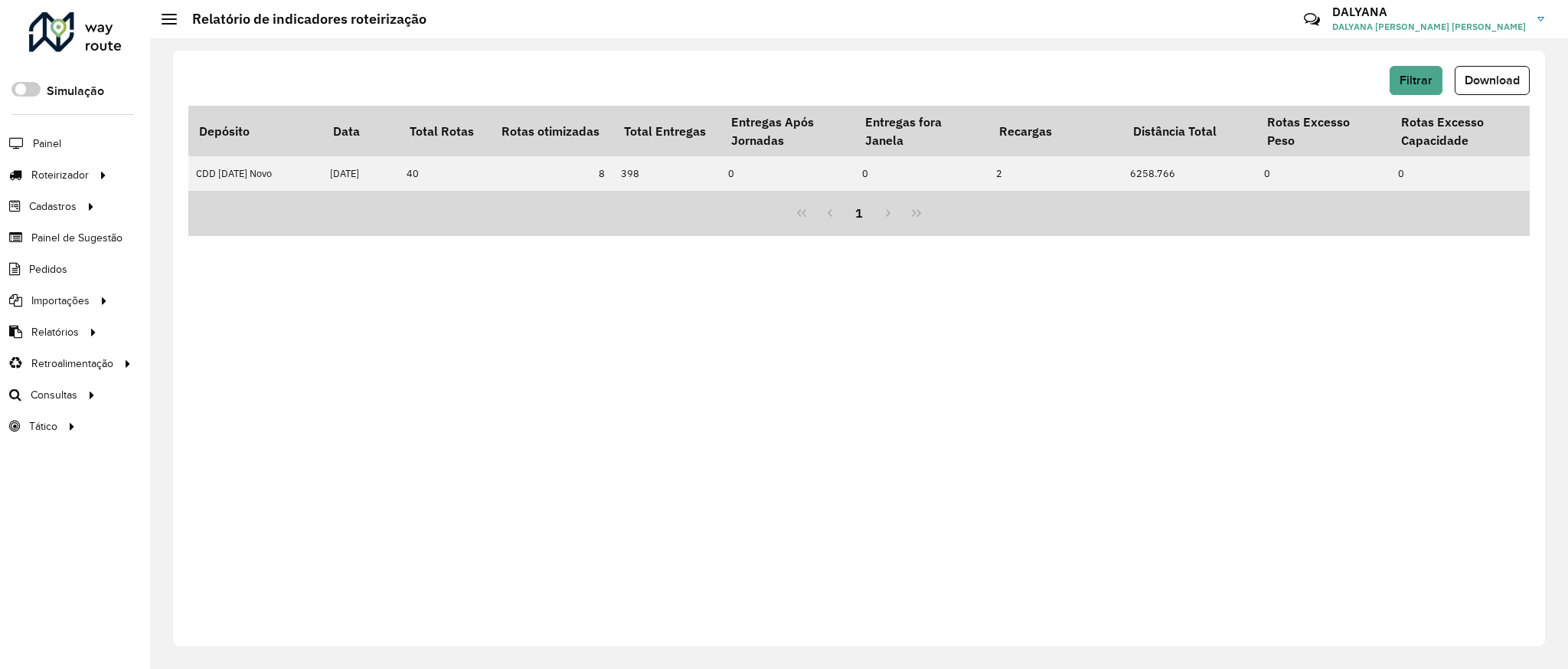
click at [1320, 198] on div "1" at bounding box center [859, 214] width 1341 height 45
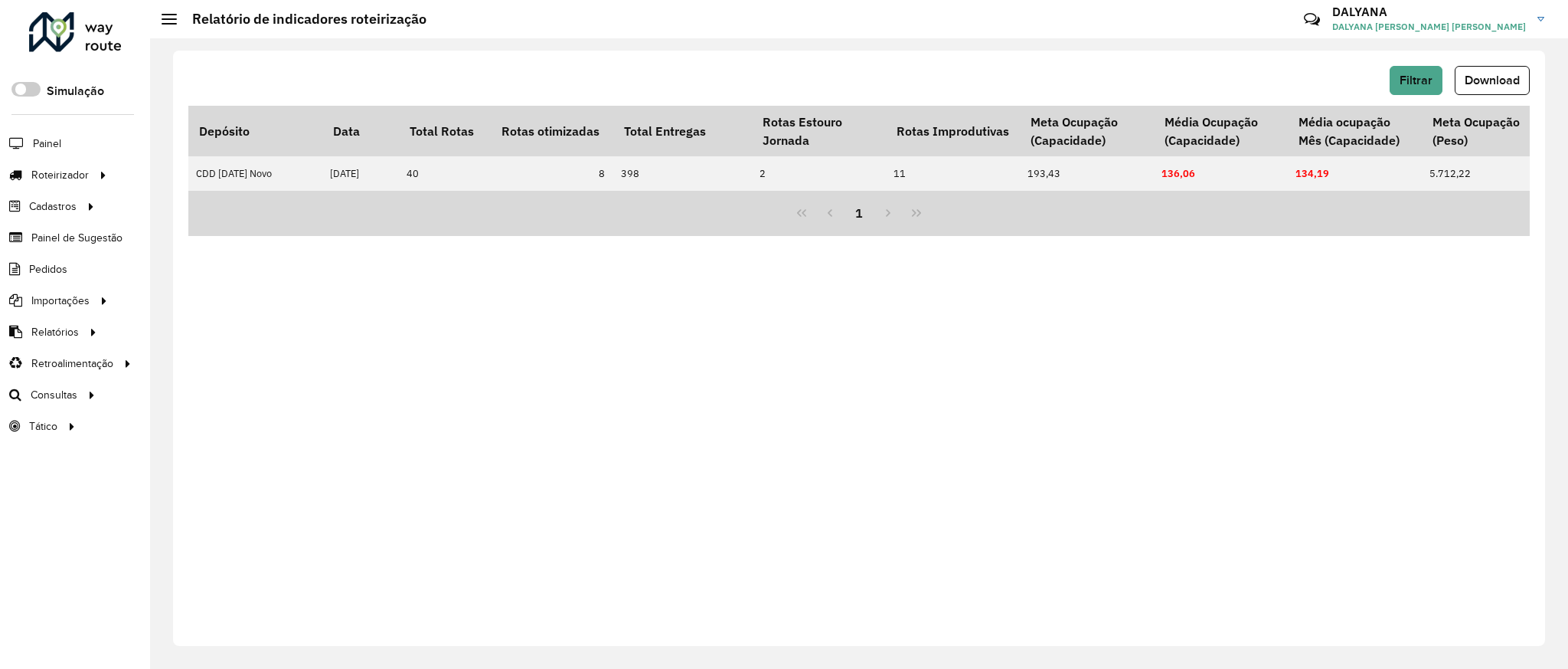
scroll to position [0, 781]
click at [1415, 81] on span "Filtrar" at bounding box center [1416, 80] width 33 height 13
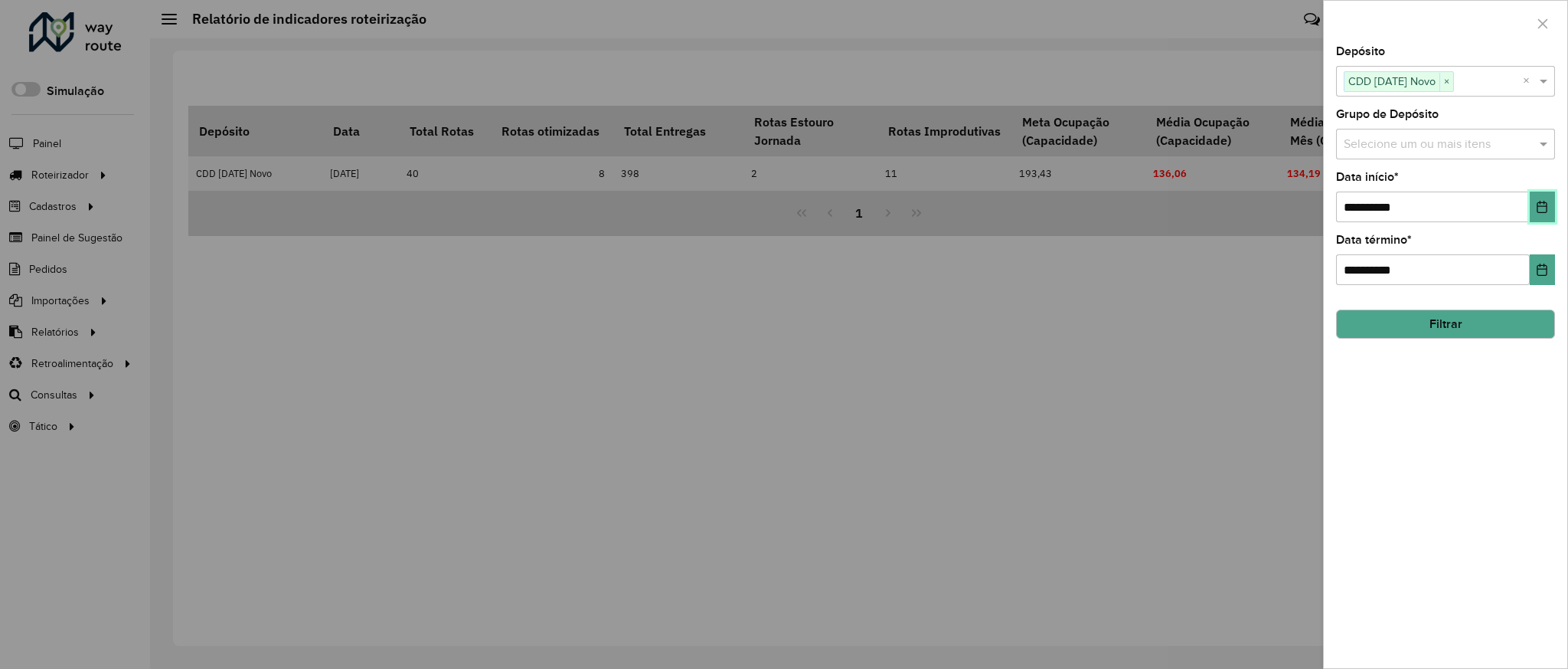
click at [1541, 207] on icon "Choose Date" at bounding box center [1541, 207] width 12 height 12
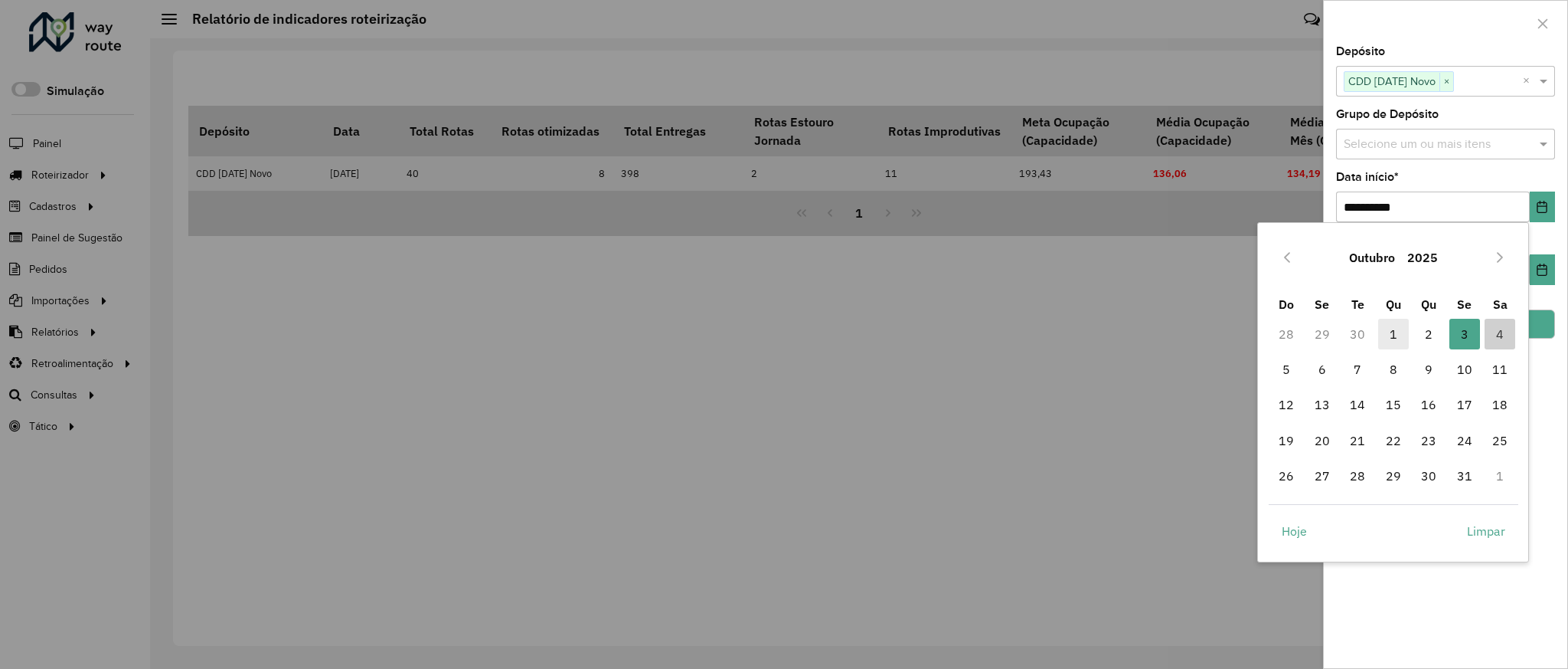
click at [1389, 332] on span "1" at bounding box center [1393, 333] width 31 height 31
type input "**********"
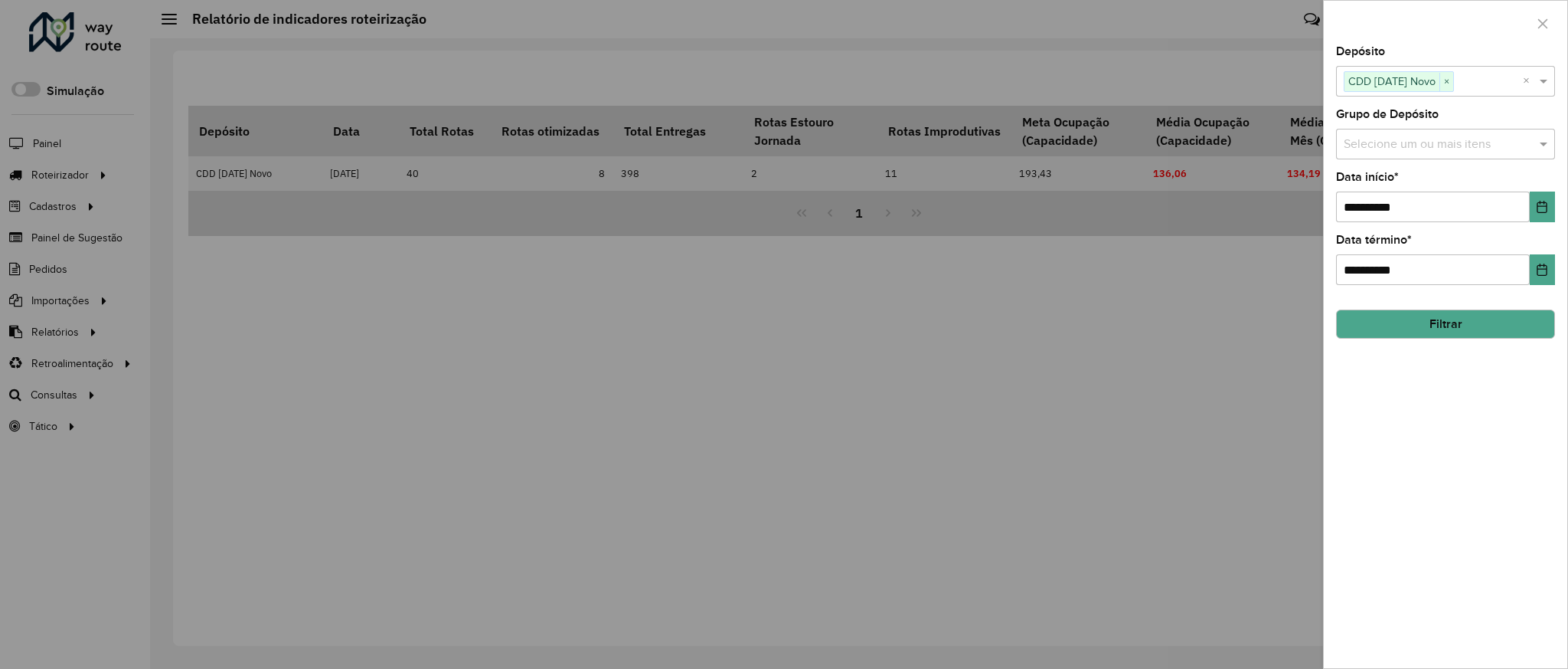
click at [1474, 329] on button "Filtrar" at bounding box center [1445, 323] width 219 height 29
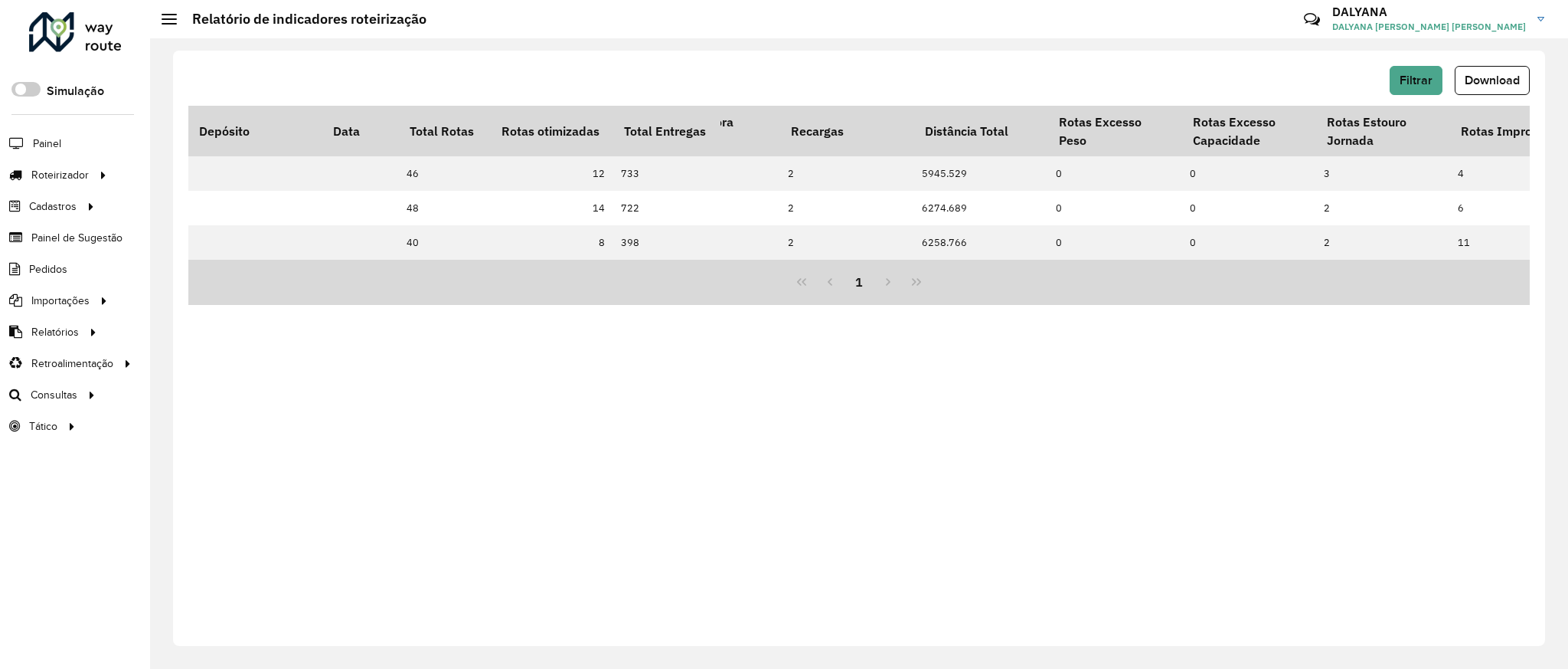
scroll to position [0, 0]
